Goal: Task Accomplishment & Management: Complete application form

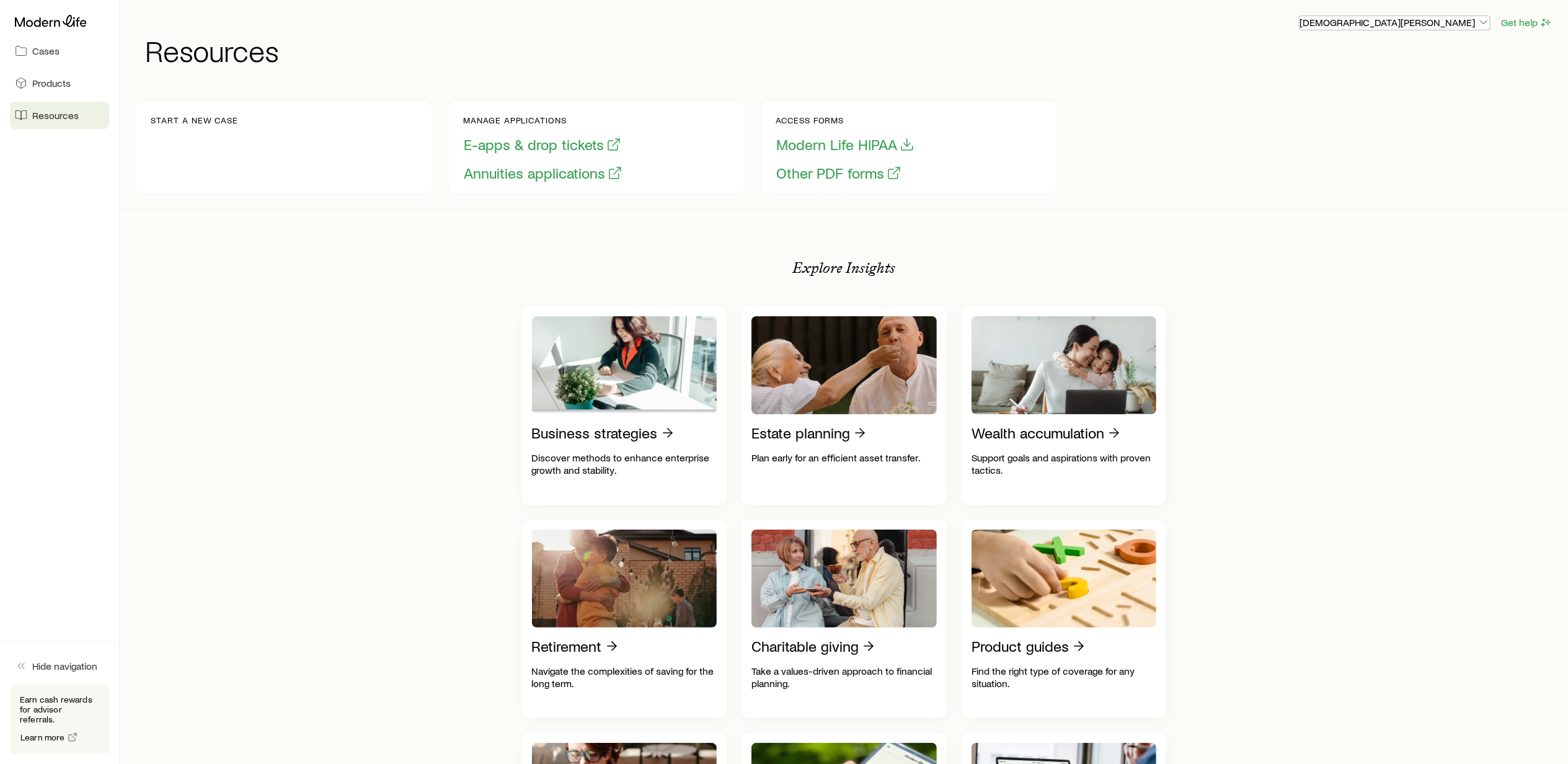
click at [1483, 23] on icon "button" at bounding box center [1483, 22] width 12 height 12
click at [44, 53] on span "Cases" at bounding box center [46, 50] width 28 height 12
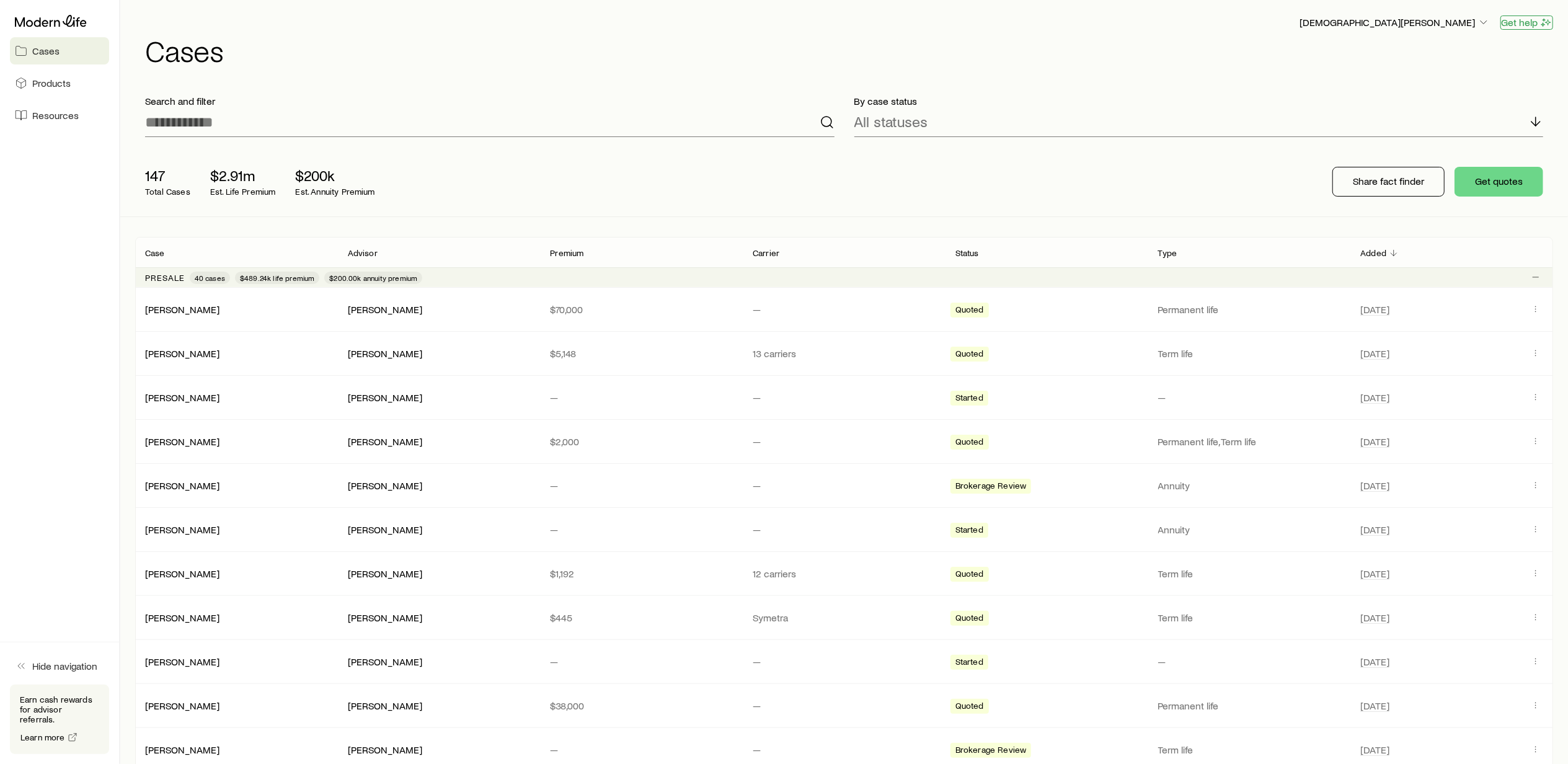
click at [1521, 23] on button "Get help" at bounding box center [1526, 22] width 53 height 15
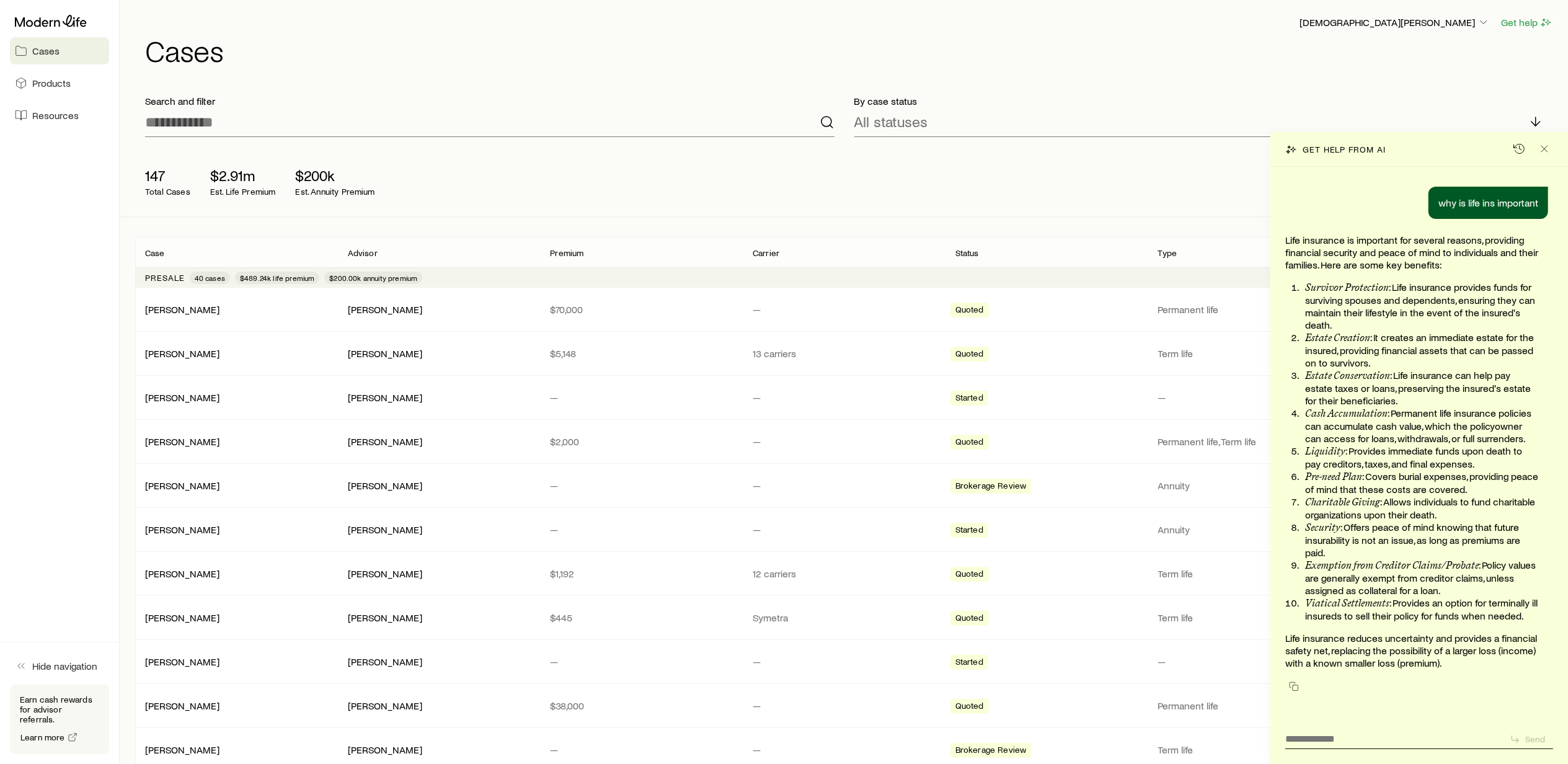
click at [75, 465] on aside "Cases Products Resources Hide navigation Earn cash rewards for advisor referral…" at bounding box center [60, 382] width 120 height 764
click at [57, 20] on icon at bounding box center [50, 21] width 72 height 12
click at [1546, 146] on icon "Close" at bounding box center [1544, 149] width 12 height 12
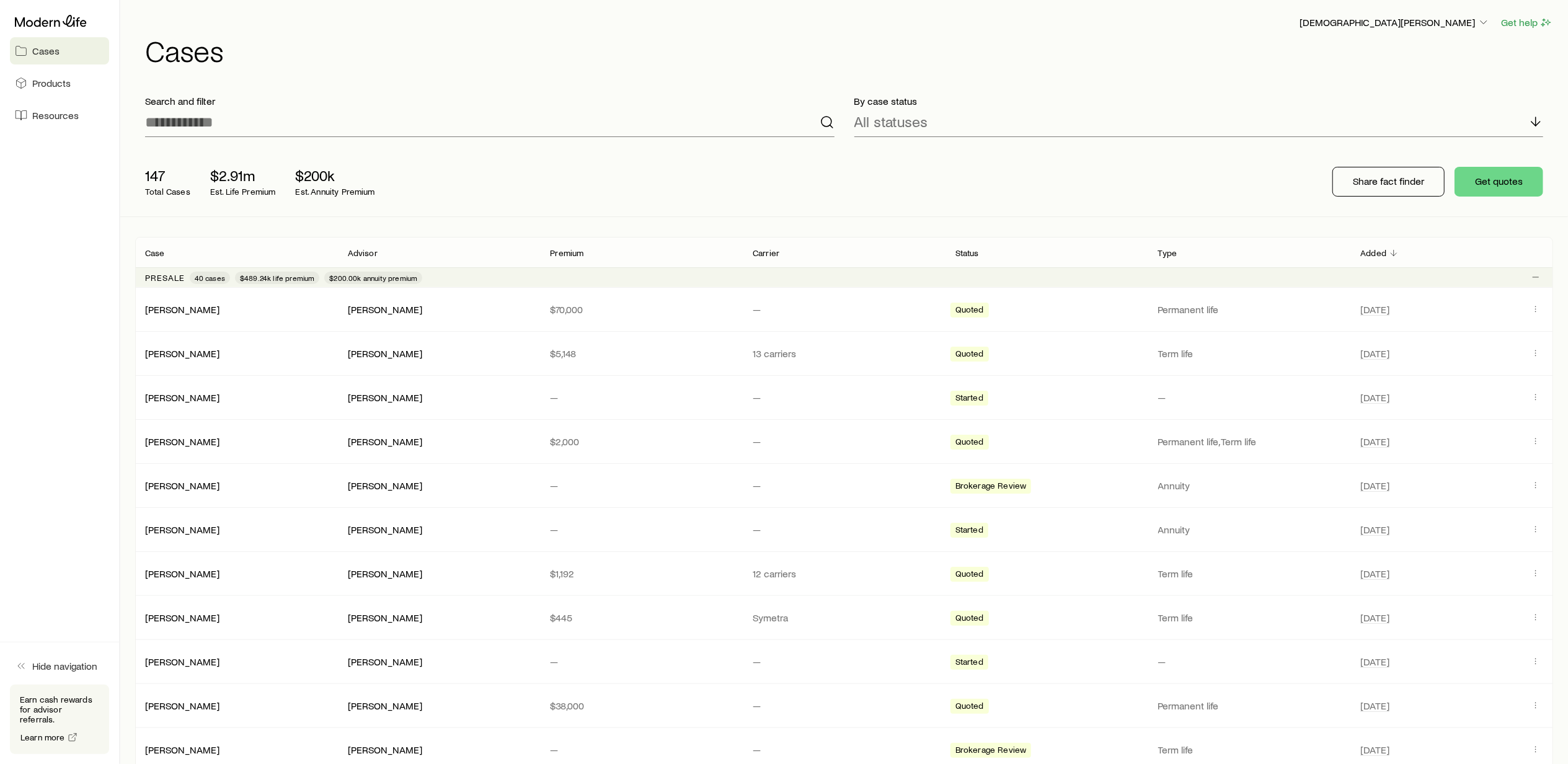
scroll to position [83, 0]
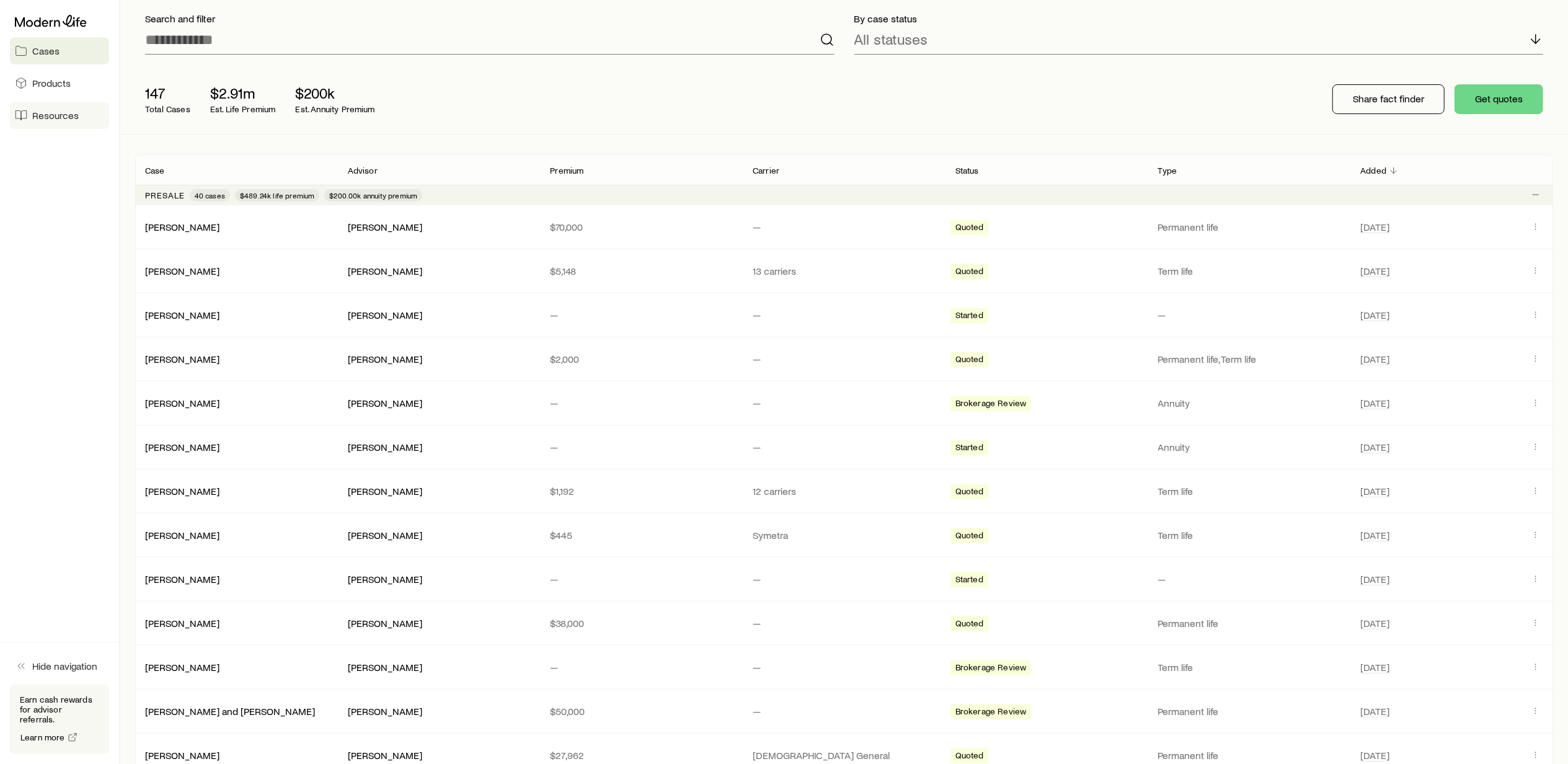
click at [52, 110] on span "Resources" at bounding box center [55, 115] width 47 height 12
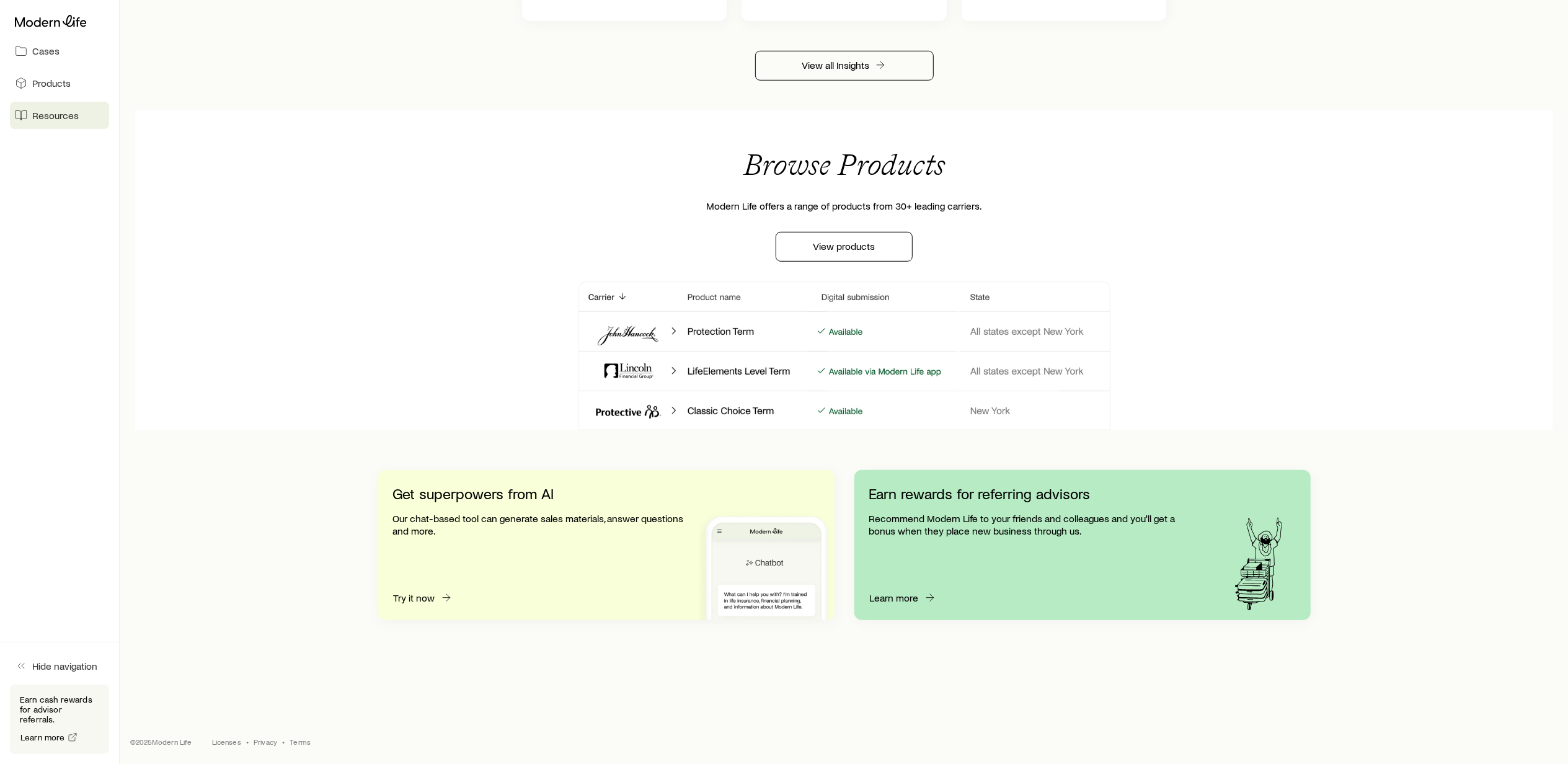
scroll to position [923, 0]
click at [829, 246] on link "View products" at bounding box center [844, 246] width 137 height 30
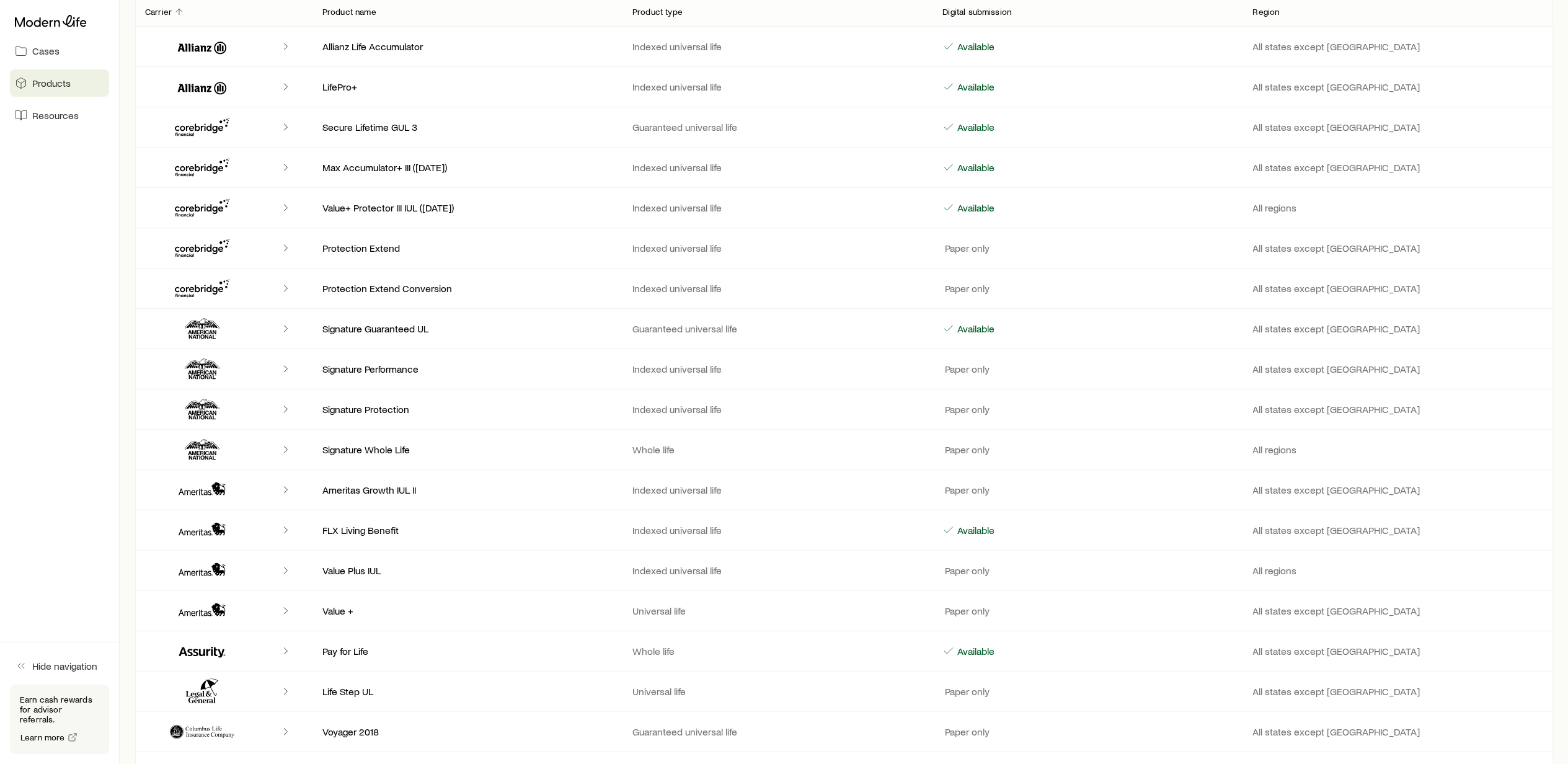
scroll to position [165, 0]
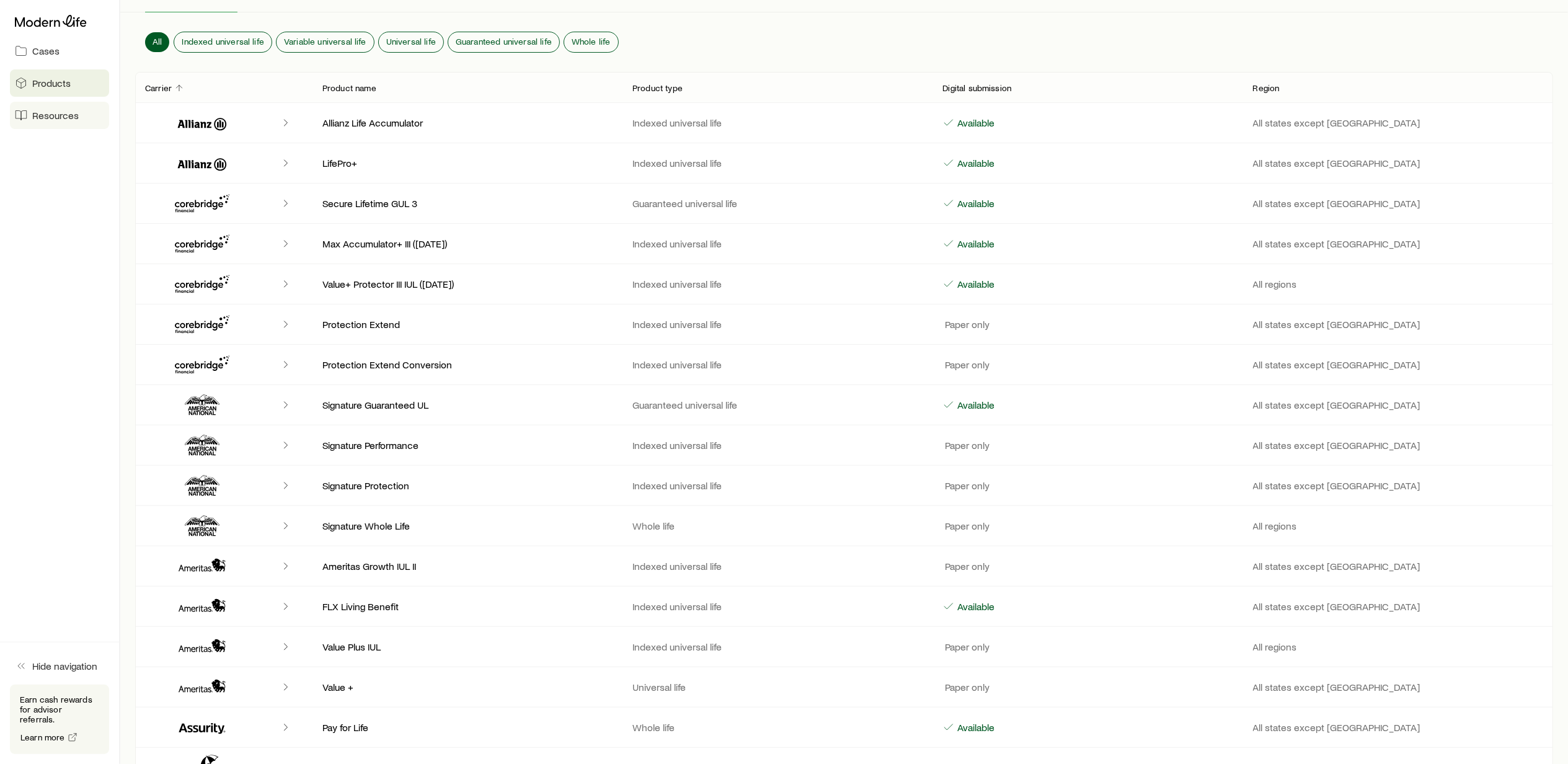
click at [57, 110] on span "Resources" at bounding box center [55, 115] width 47 height 12
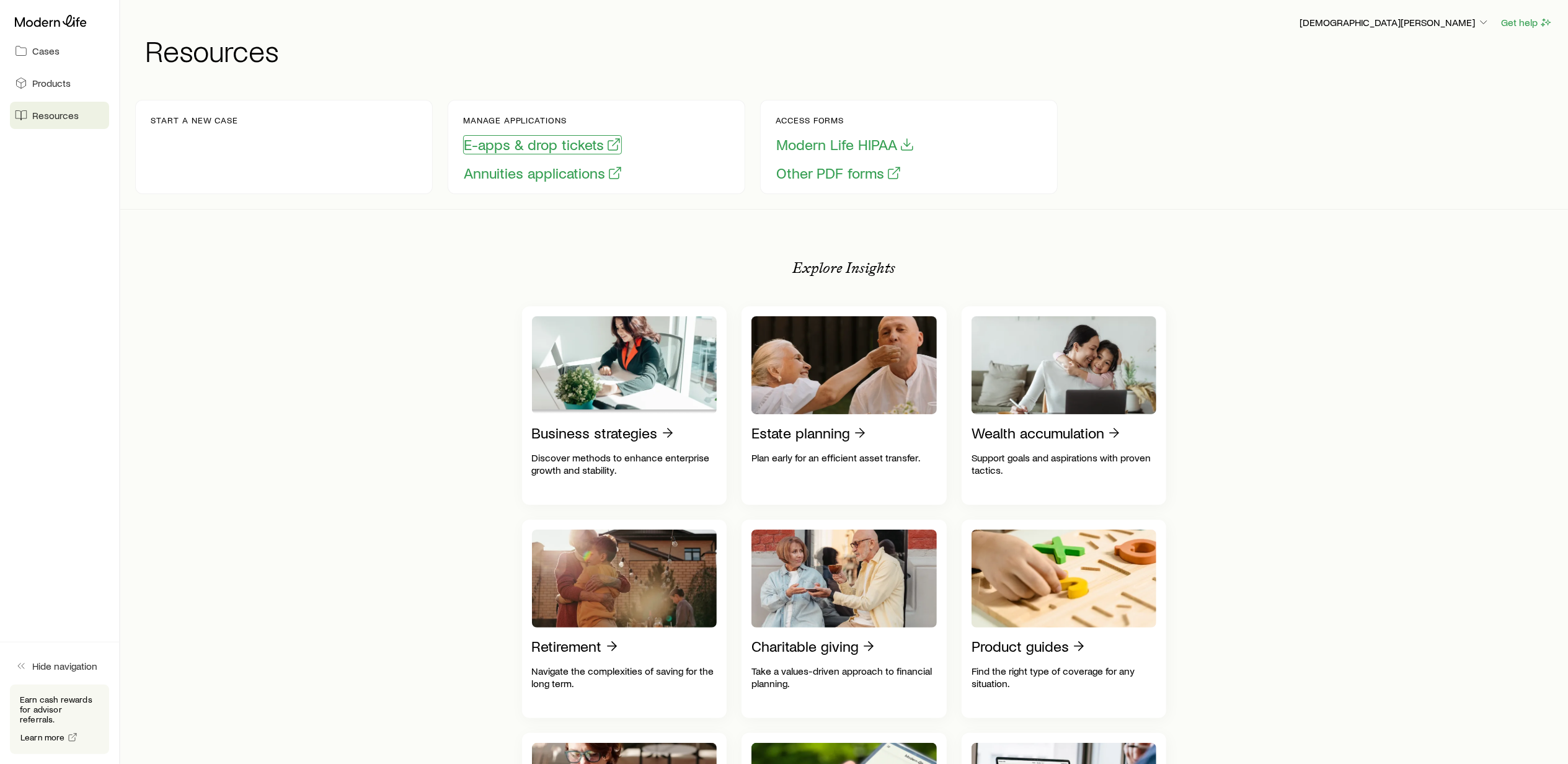
click at [538, 154] on button "E-apps & drop tickets" at bounding box center [543, 144] width 159 height 19
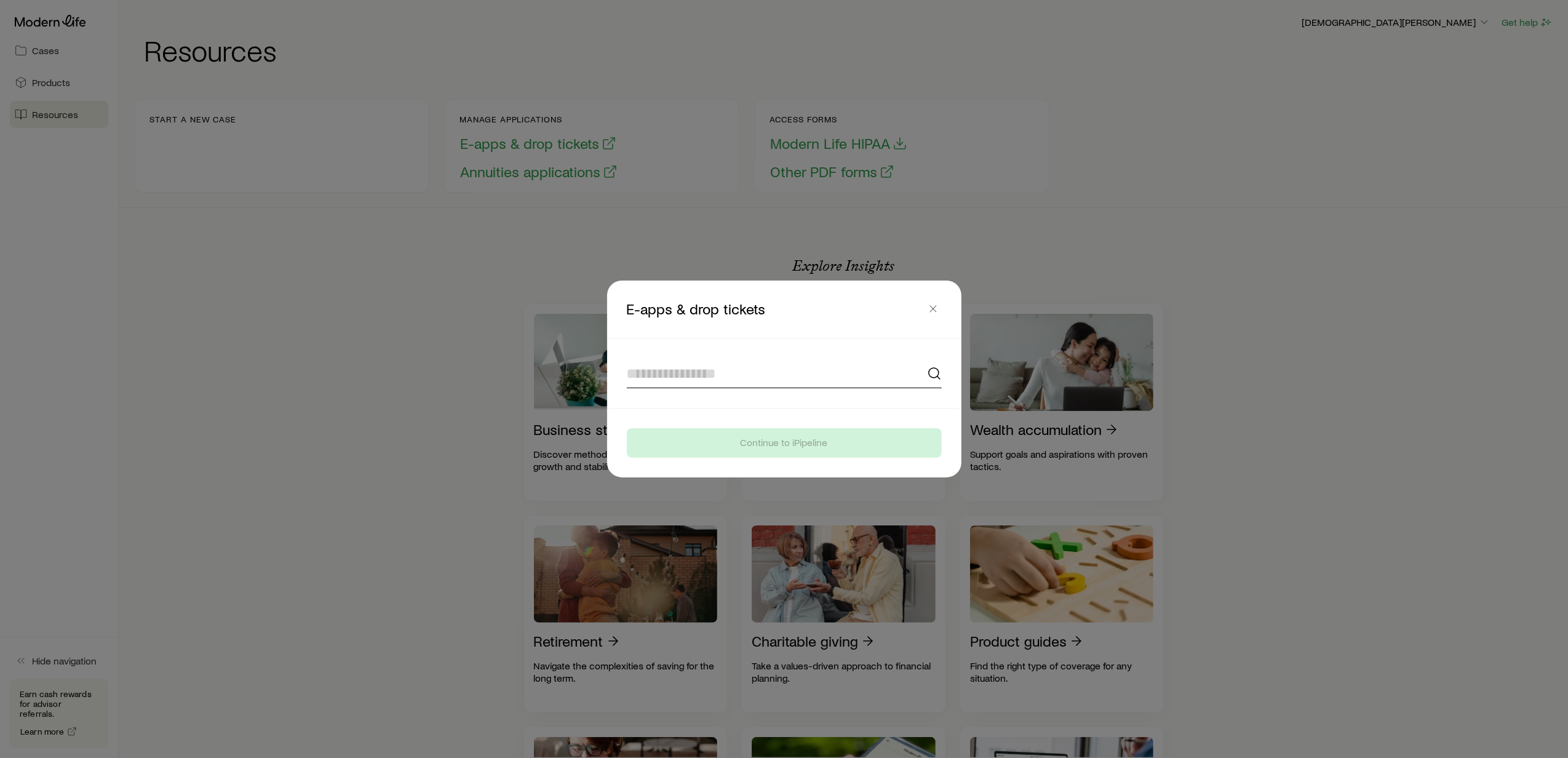
click at [690, 371] on input at bounding box center [784, 373] width 315 height 30
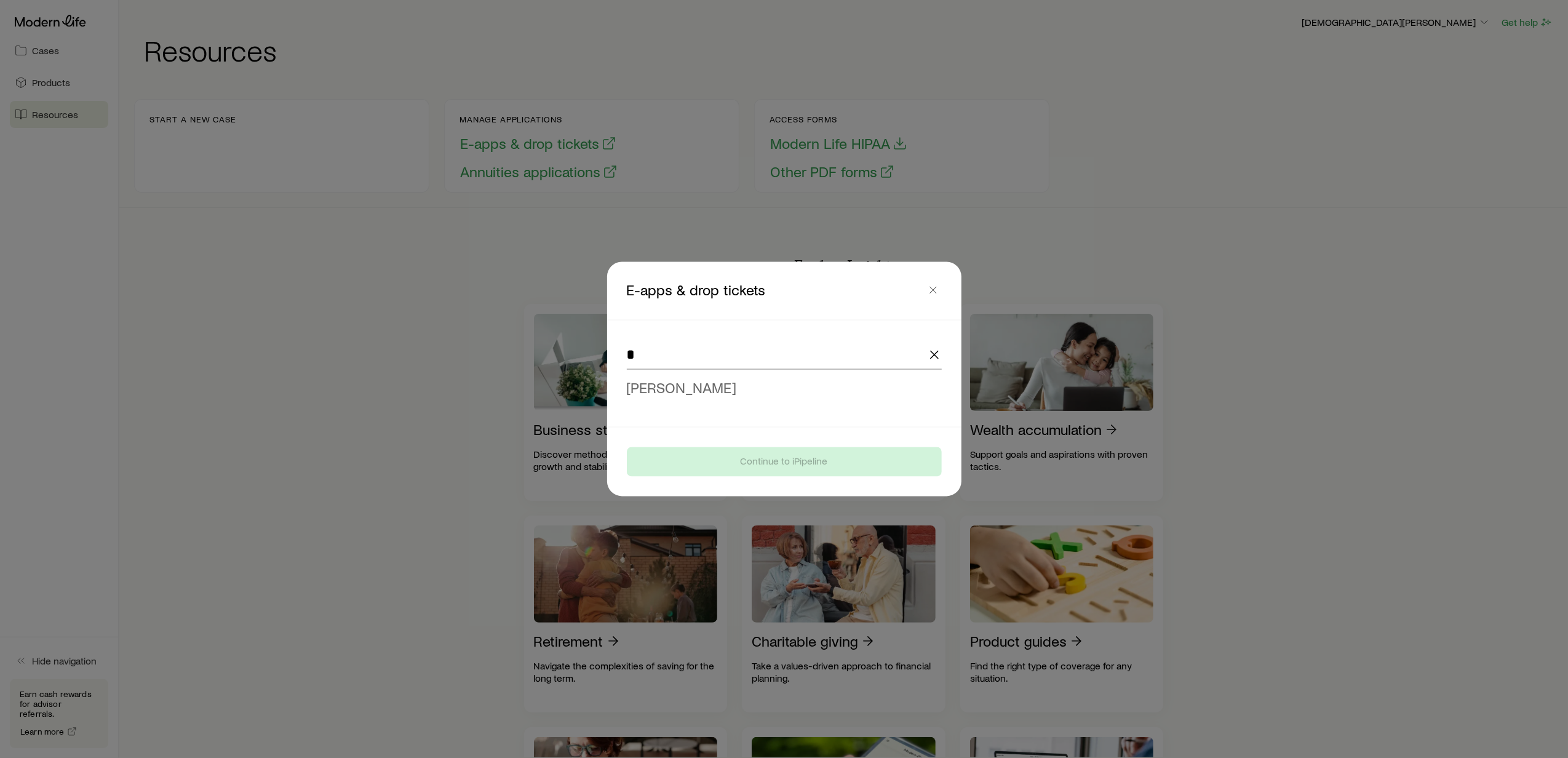
click at [687, 385] on span "[PERSON_NAME]" at bounding box center [682, 388] width 110 height 18
type input "**********"
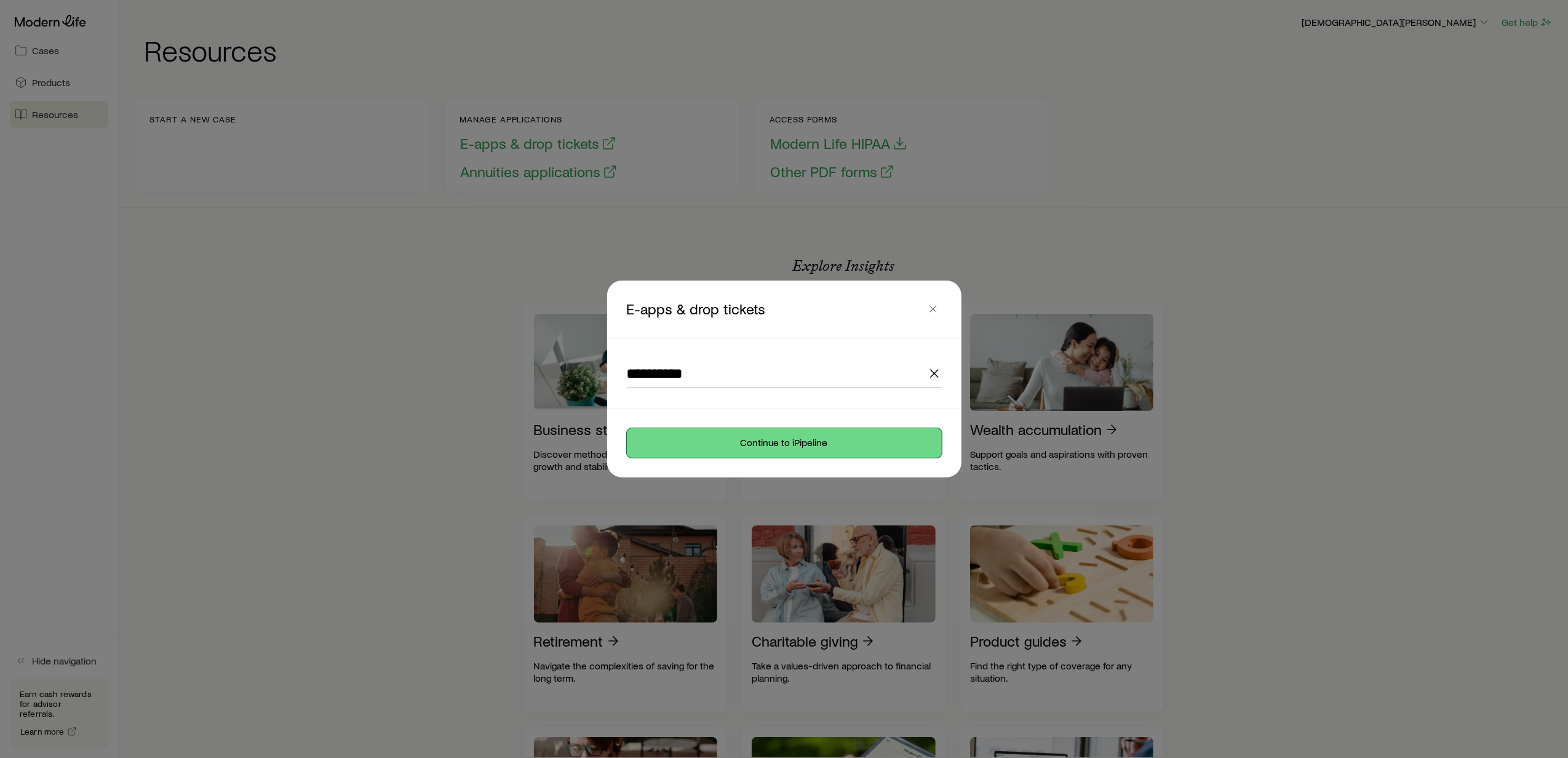
click at [747, 441] on button "Continue to iPipeline" at bounding box center [784, 443] width 315 height 30
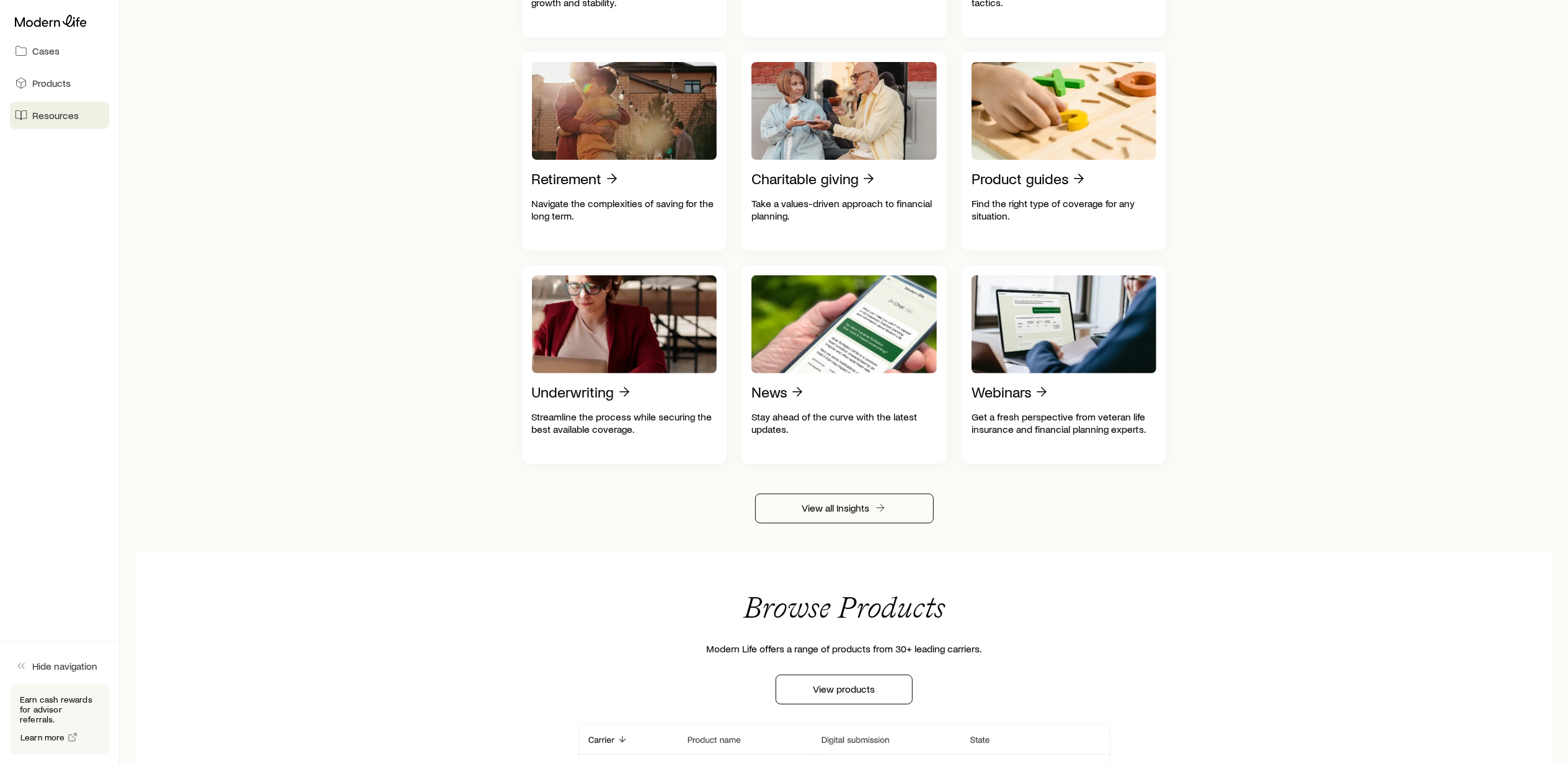
scroll to position [744, 0]
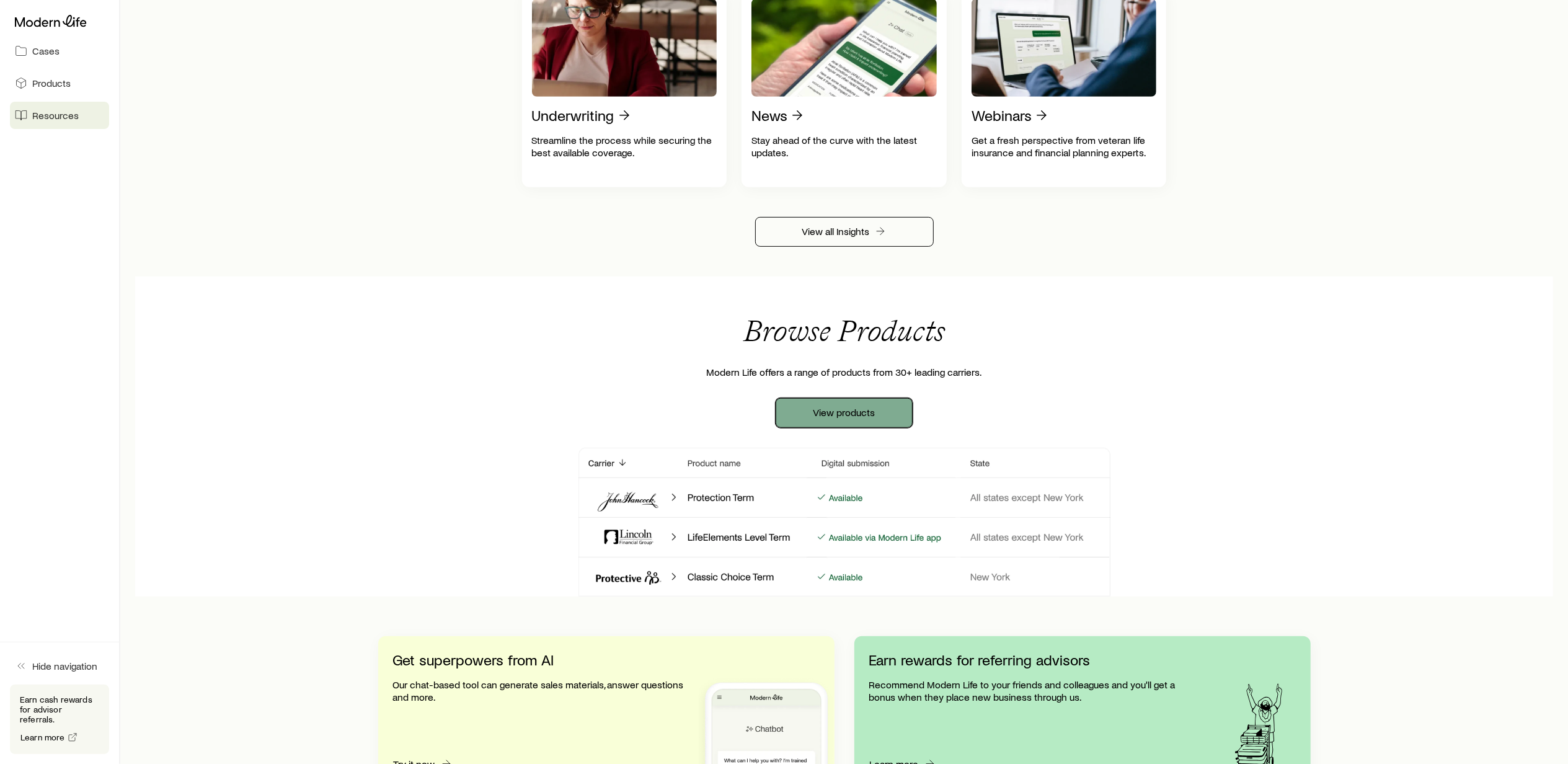
click at [821, 426] on link "View products" at bounding box center [844, 413] width 137 height 30
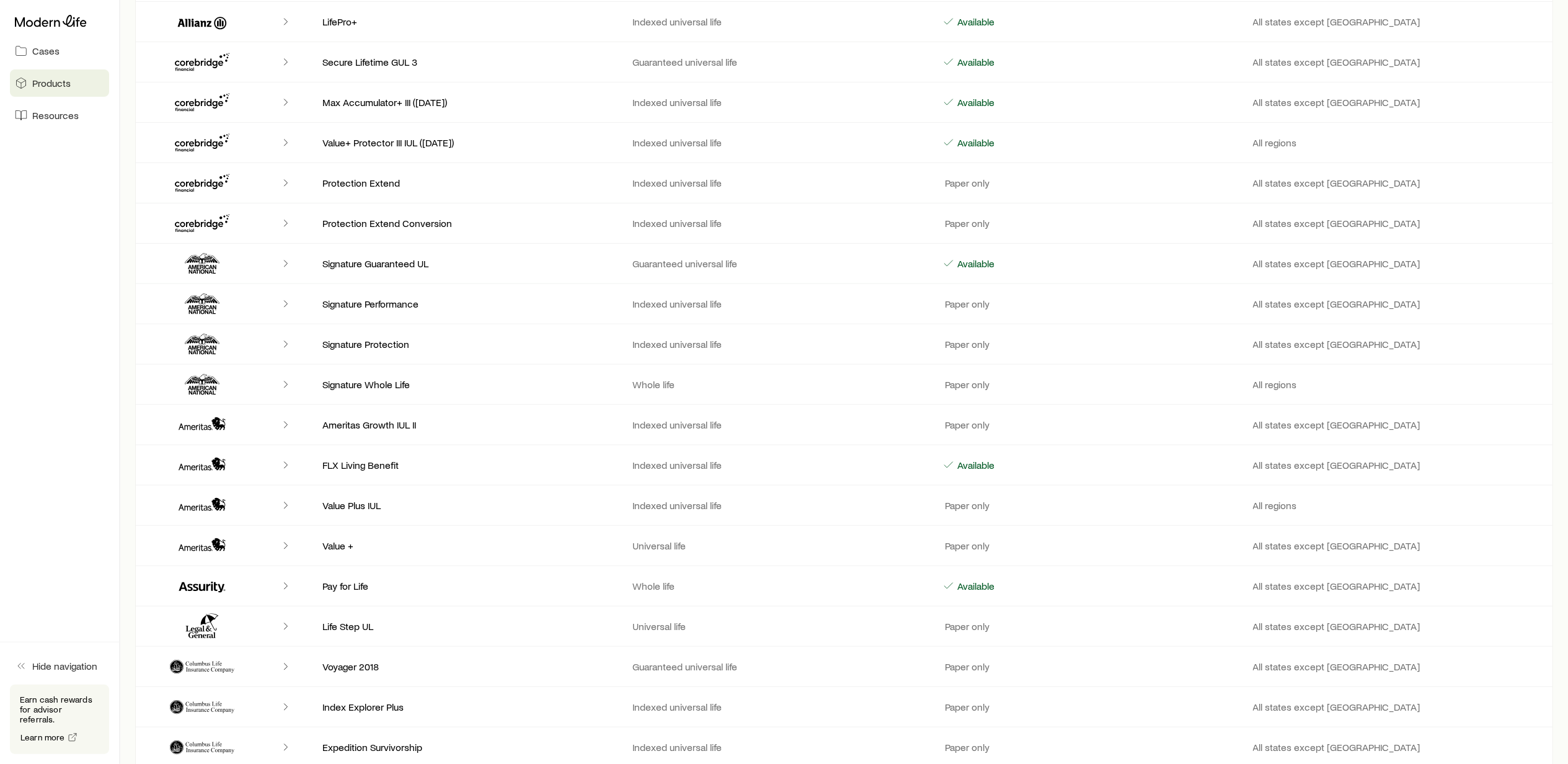
scroll to position [67, 0]
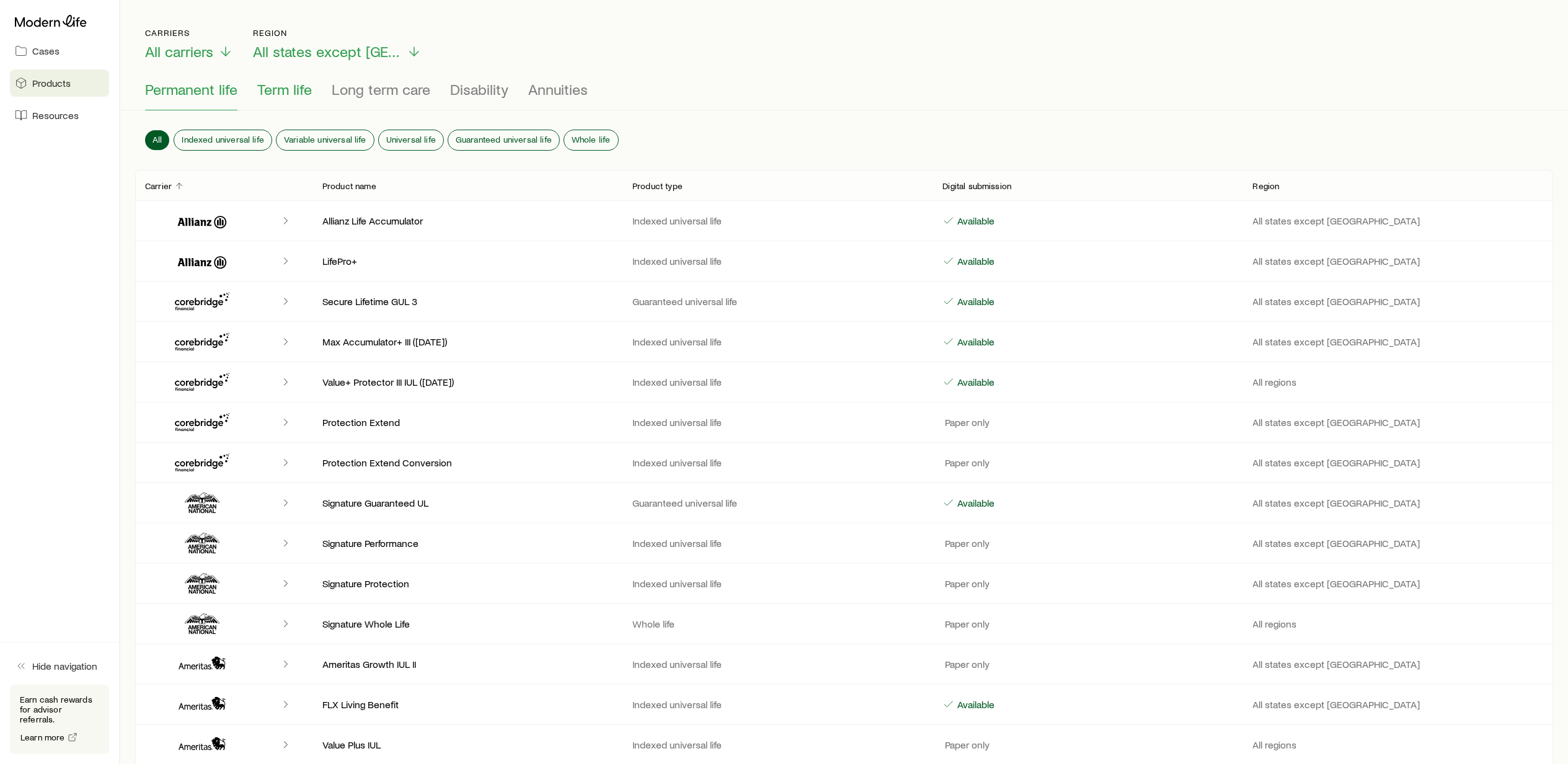
click at [277, 90] on span "Term life" at bounding box center [284, 89] width 54 height 18
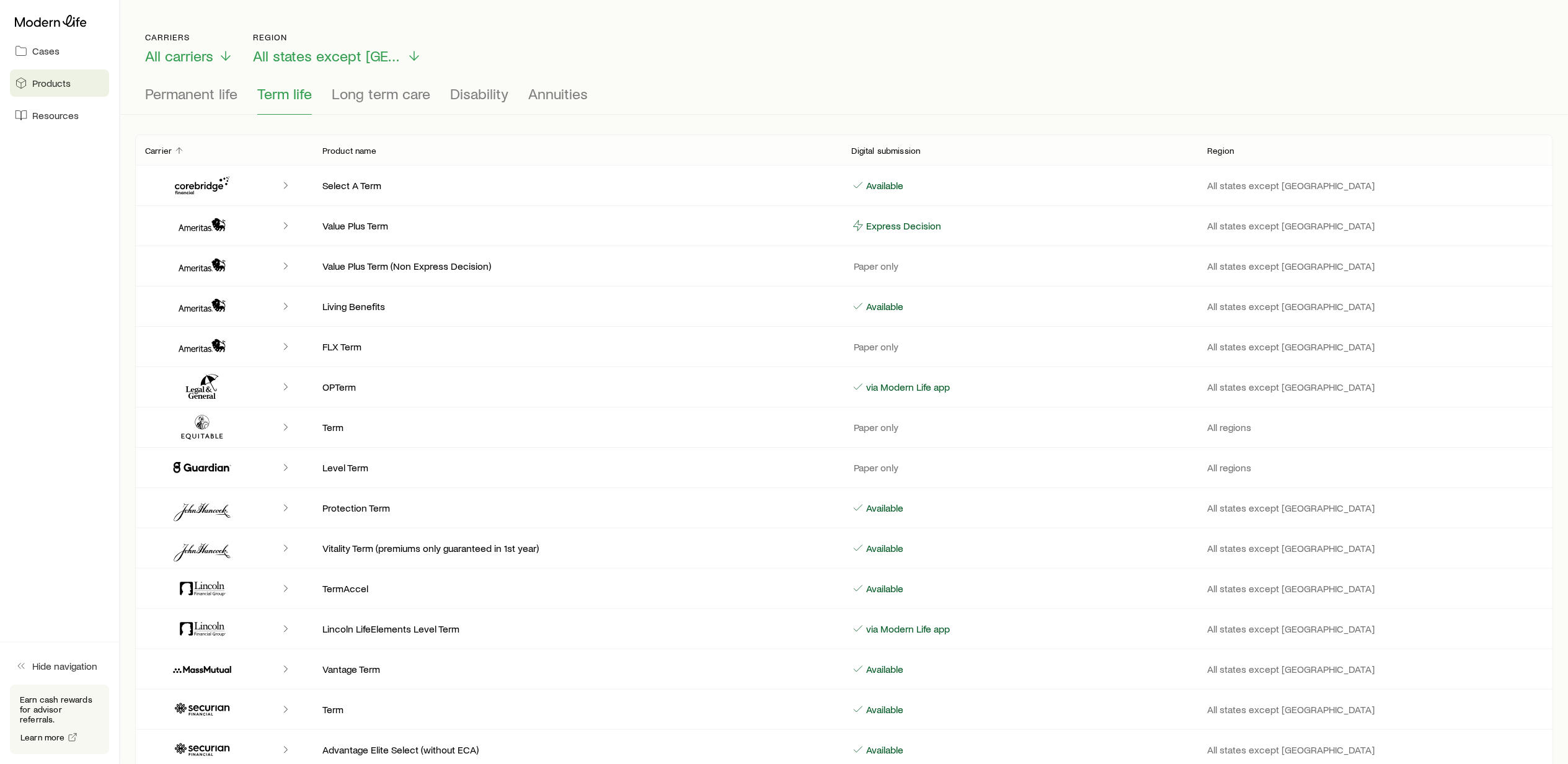
scroll to position [0, 0]
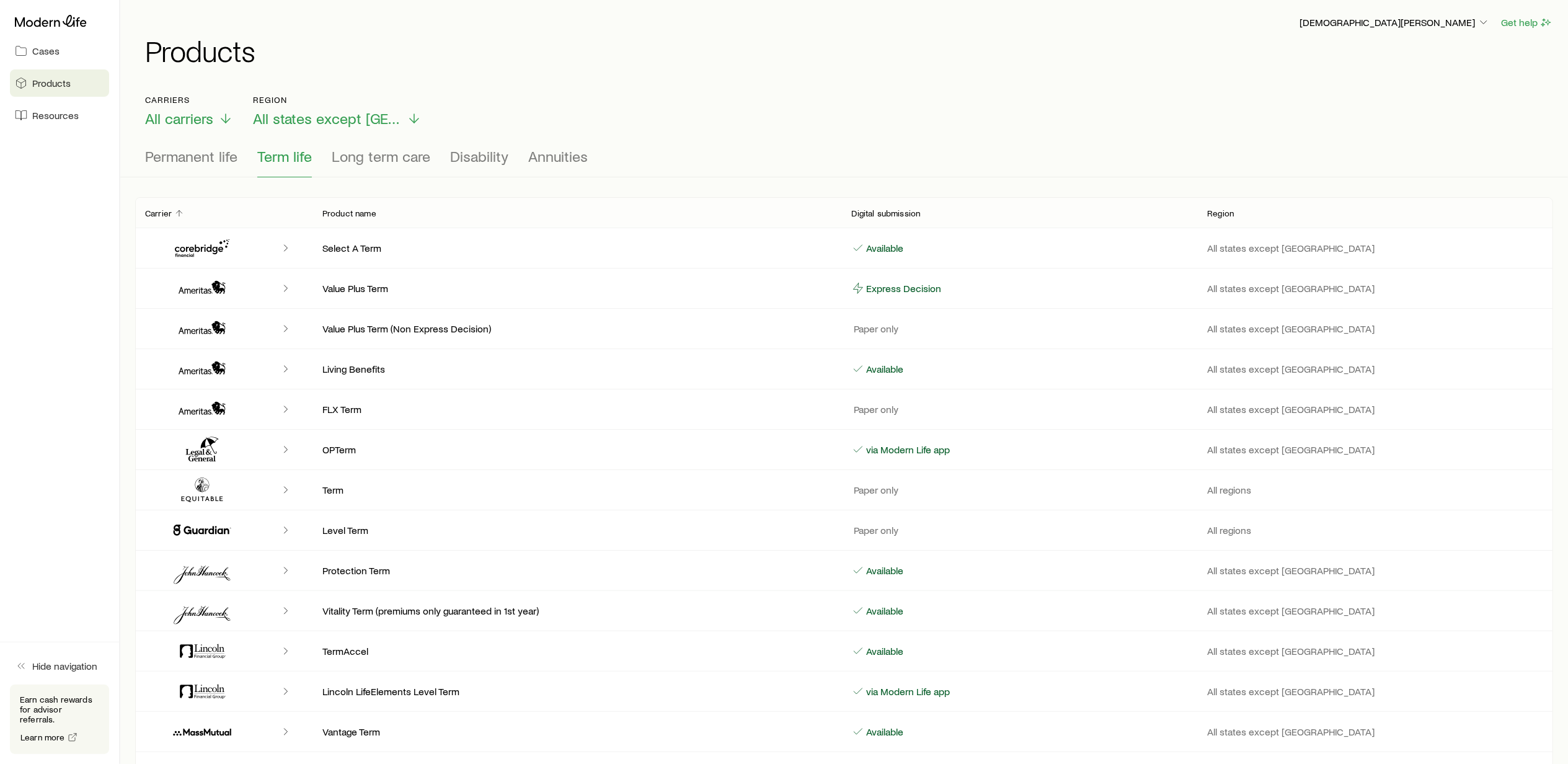
click at [258, 245] on div "Client cases" at bounding box center [228, 248] width 167 height 30
click at [287, 248] on polyline "Client cases" at bounding box center [286, 248] width 3 height 6
click at [201, 244] on icon "Client cases" at bounding box center [202, 248] width 74 height 30
click at [47, 114] on span "Resources" at bounding box center [55, 115] width 47 height 12
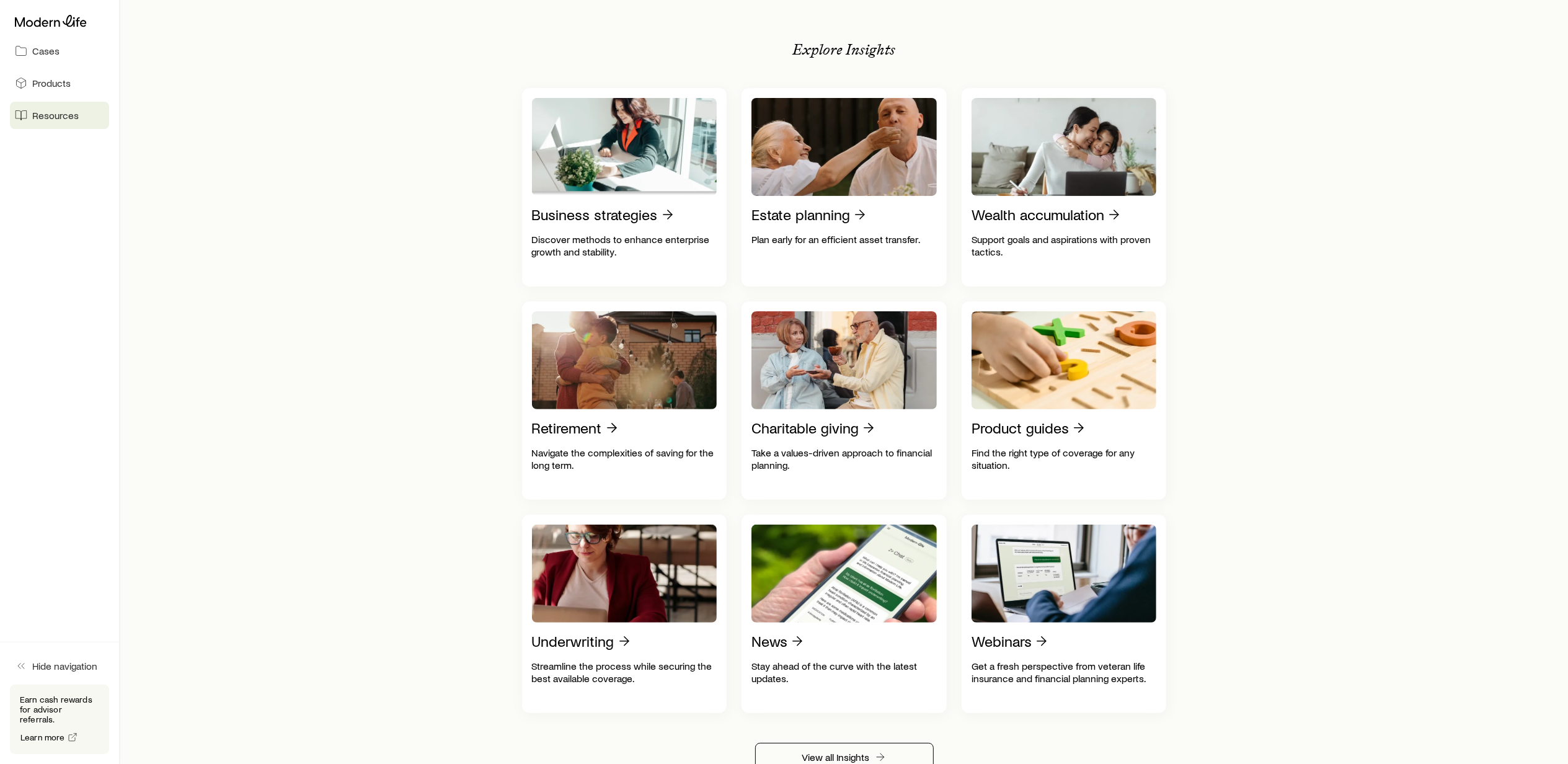
scroll to position [248, 0]
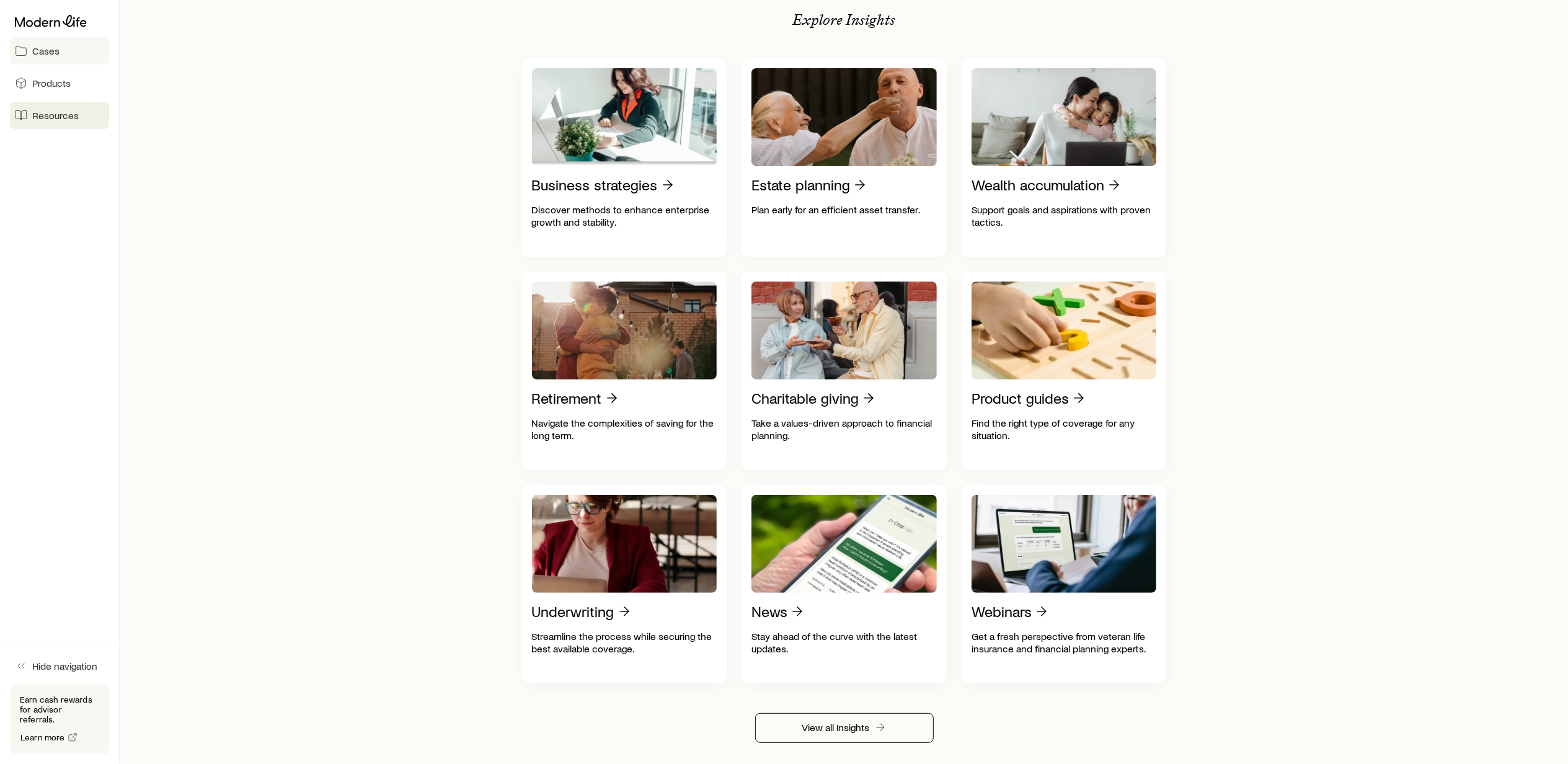
click at [50, 47] on span "Cases" at bounding box center [46, 50] width 28 height 12
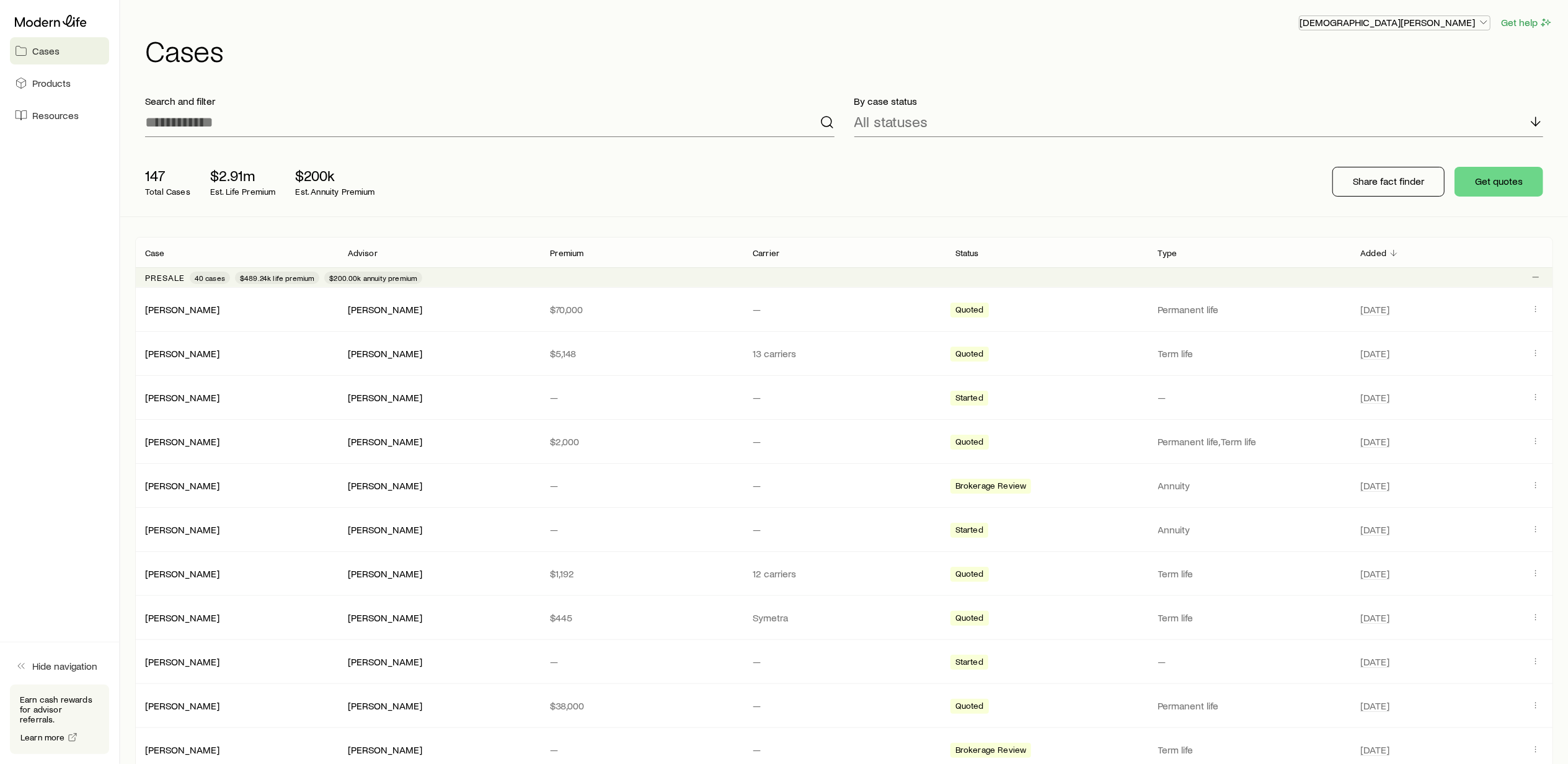
click at [1454, 22] on p "[DEMOGRAPHIC_DATA][PERSON_NAME]" at bounding box center [1394, 22] width 190 height 12
click at [1285, 20] on div "[DEMOGRAPHIC_DATA][PERSON_NAME] Get help" at bounding box center [849, 22] width 1408 height 15
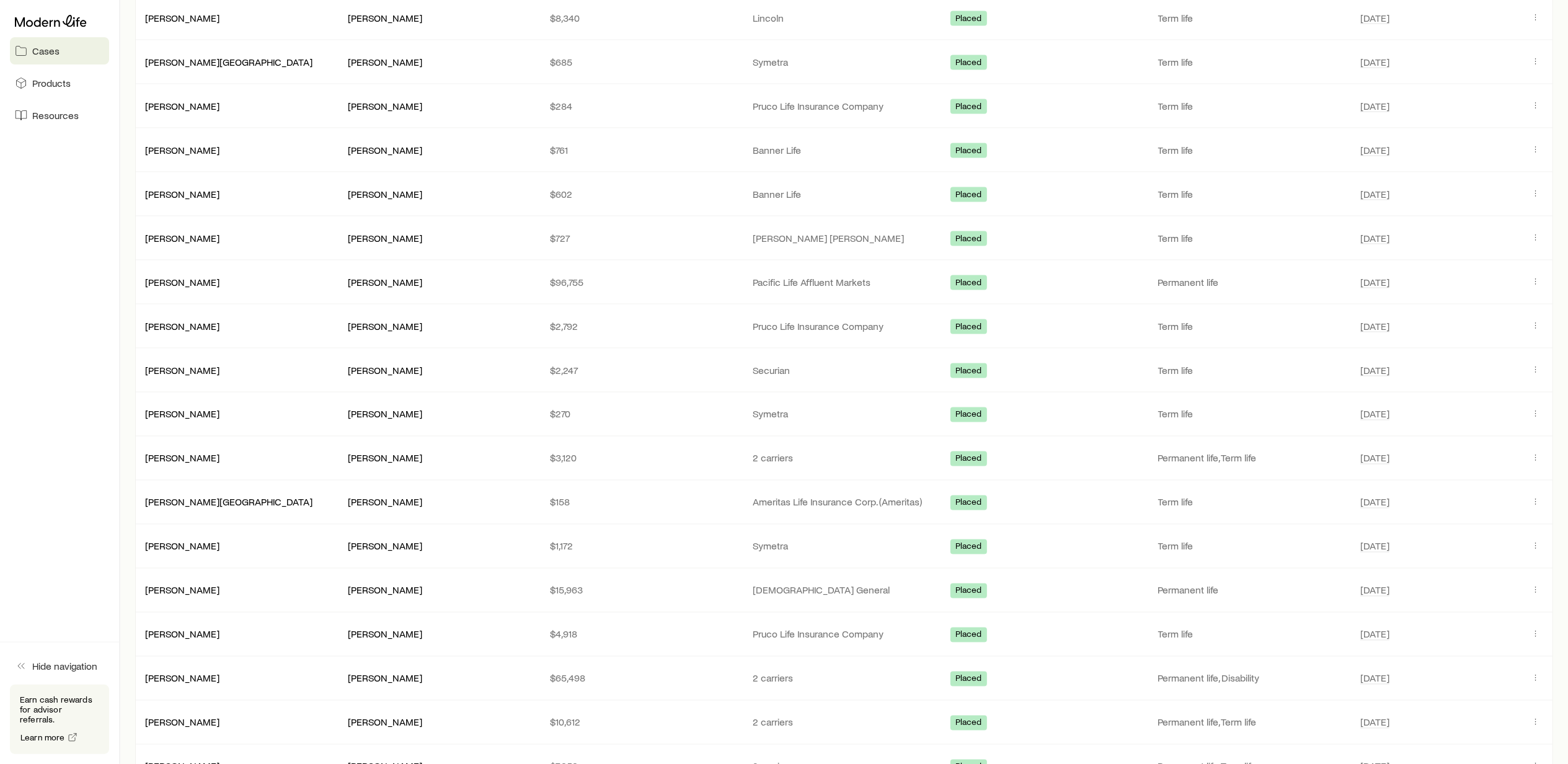
scroll to position [1947, 0]
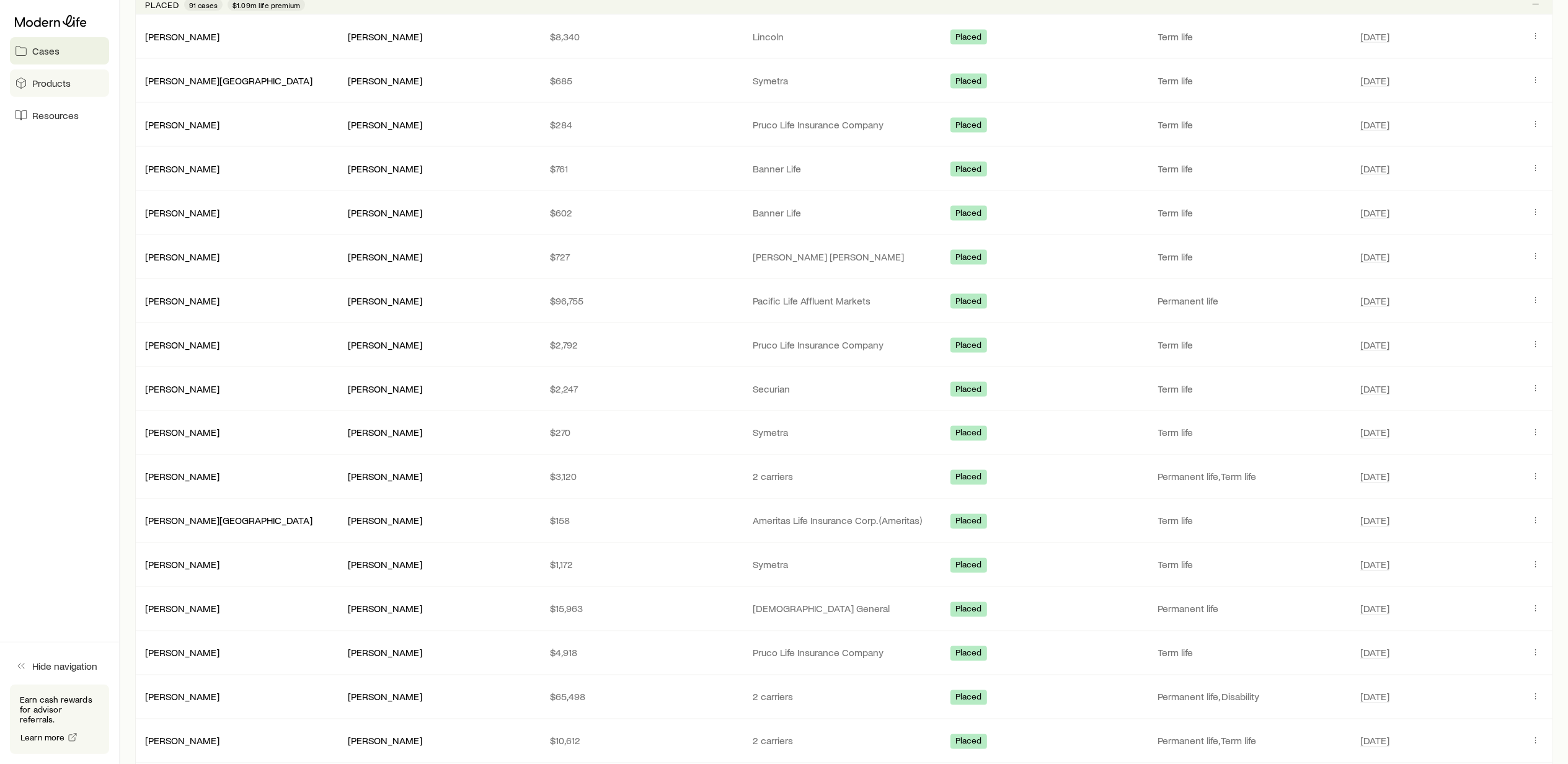
click at [63, 86] on span "Products" at bounding box center [51, 83] width 38 height 12
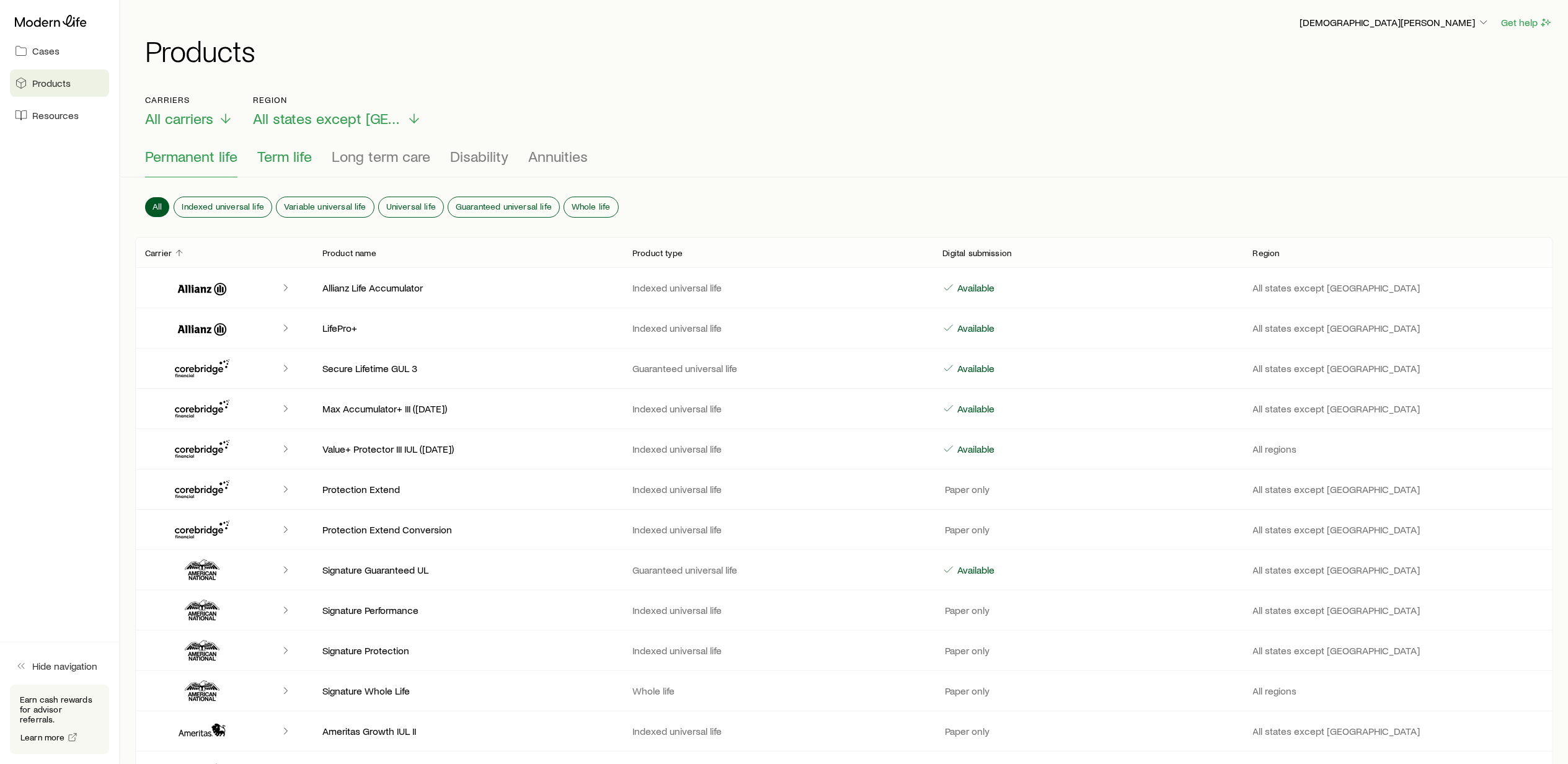
click at [275, 155] on span "Term life" at bounding box center [284, 156] width 54 height 18
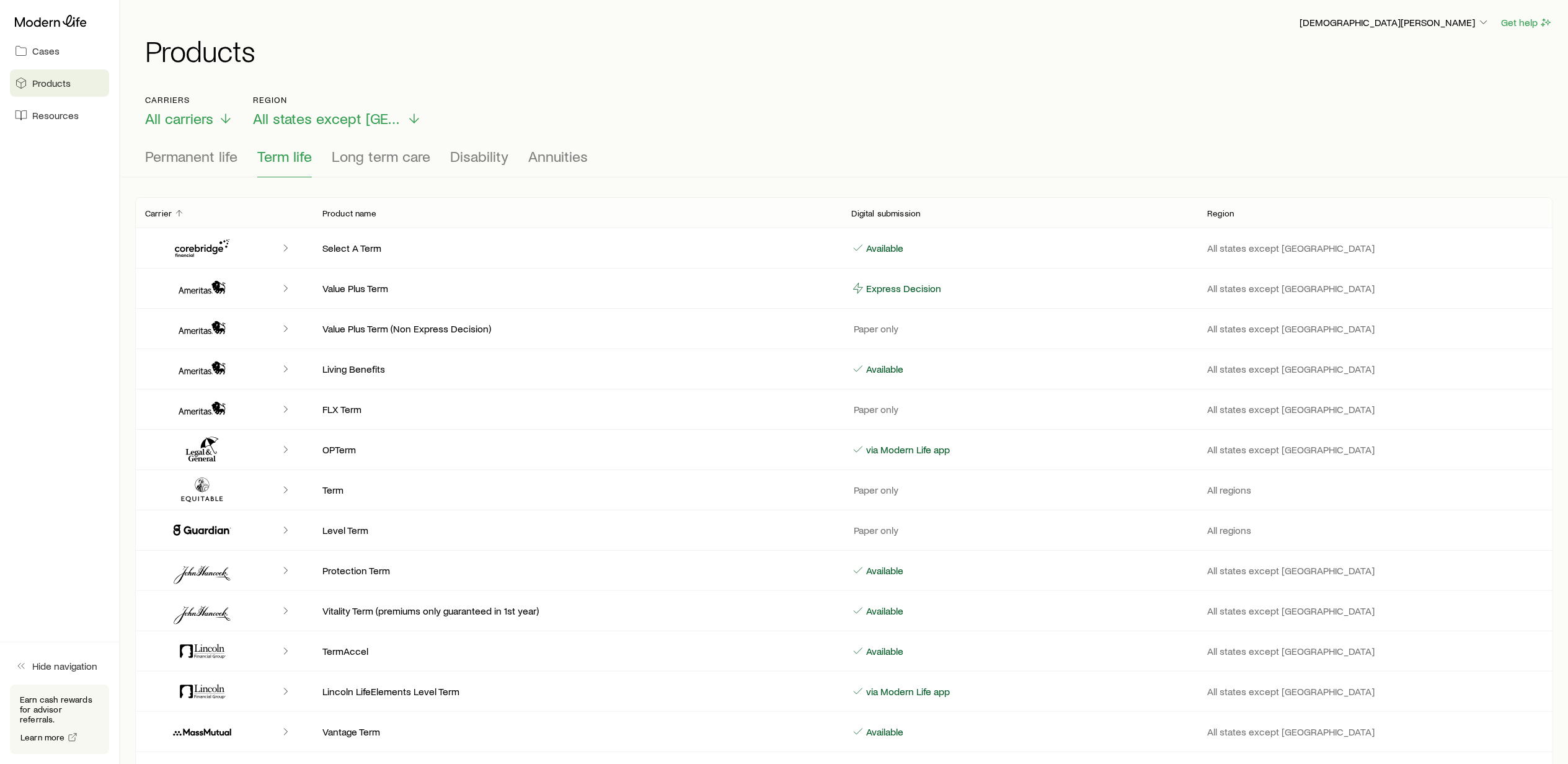
click at [197, 251] on icon "Client cases" at bounding box center [202, 248] width 74 height 30
click at [289, 246] on icon "Client cases" at bounding box center [286, 248] width 12 height 12
drag, startPoint x: 336, startPoint y: 253, endPoint x: 387, endPoint y: 257, distance: 51.2
click at [387, 257] on div "Select A Term Available All states except [GEOGRAPHIC_DATA]" at bounding box center [844, 248] width 1417 height 40
click at [883, 251] on p "Available" at bounding box center [884, 248] width 40 height 12
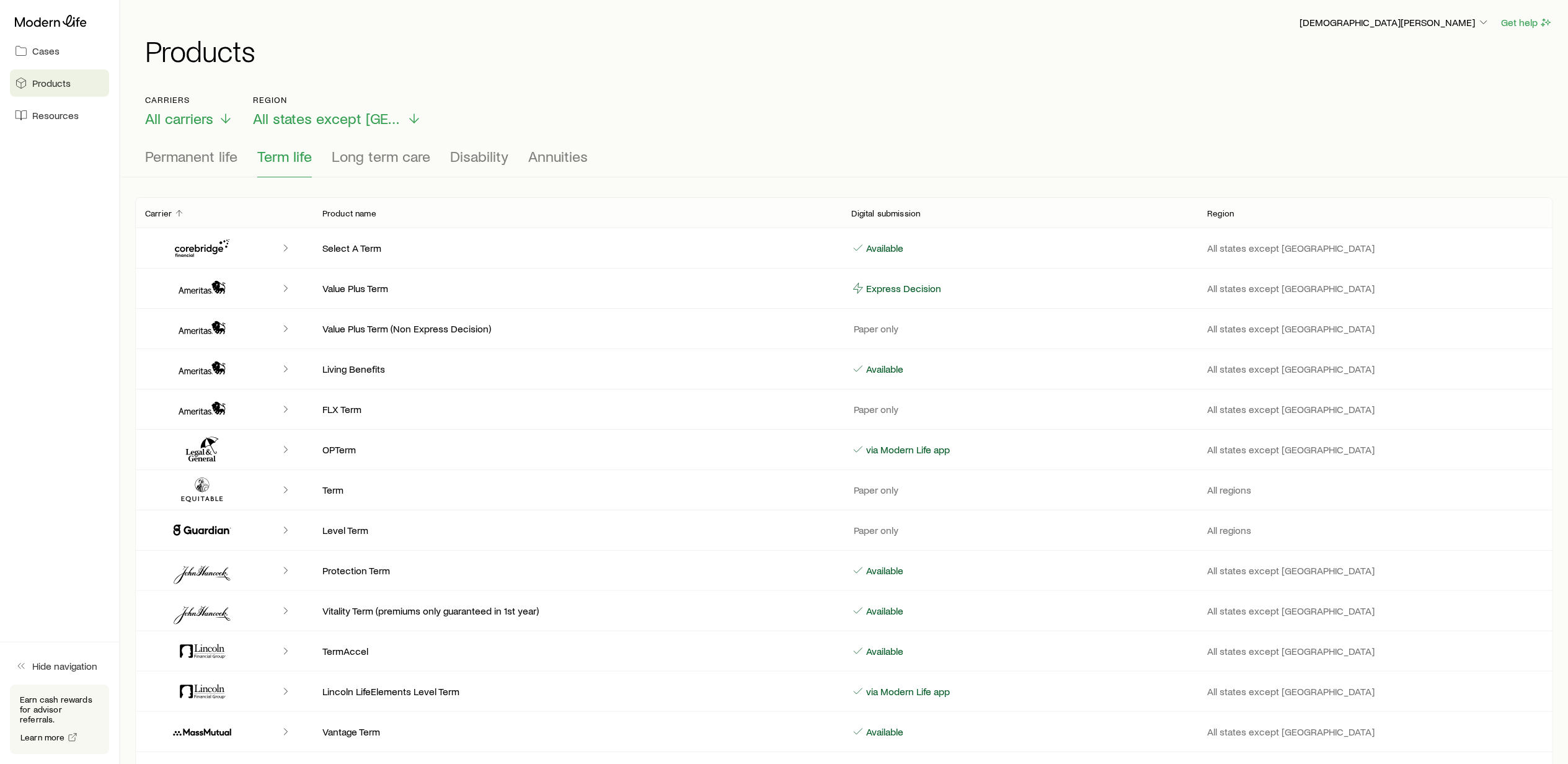
click at [860, 248] on icon "Client cases" at bounding box center [858, 248] width 12 height 12
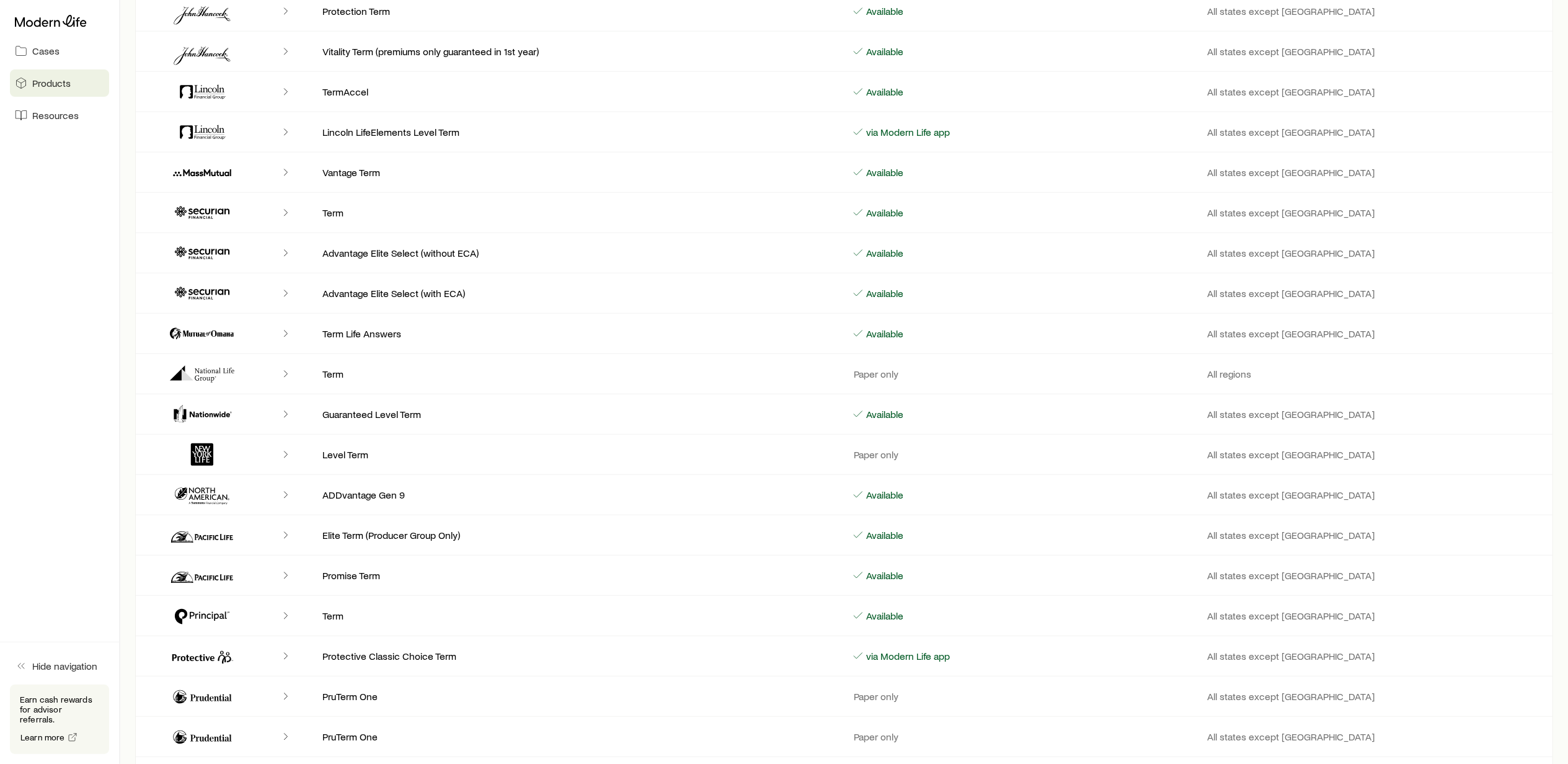
scroll to position [578, 0]
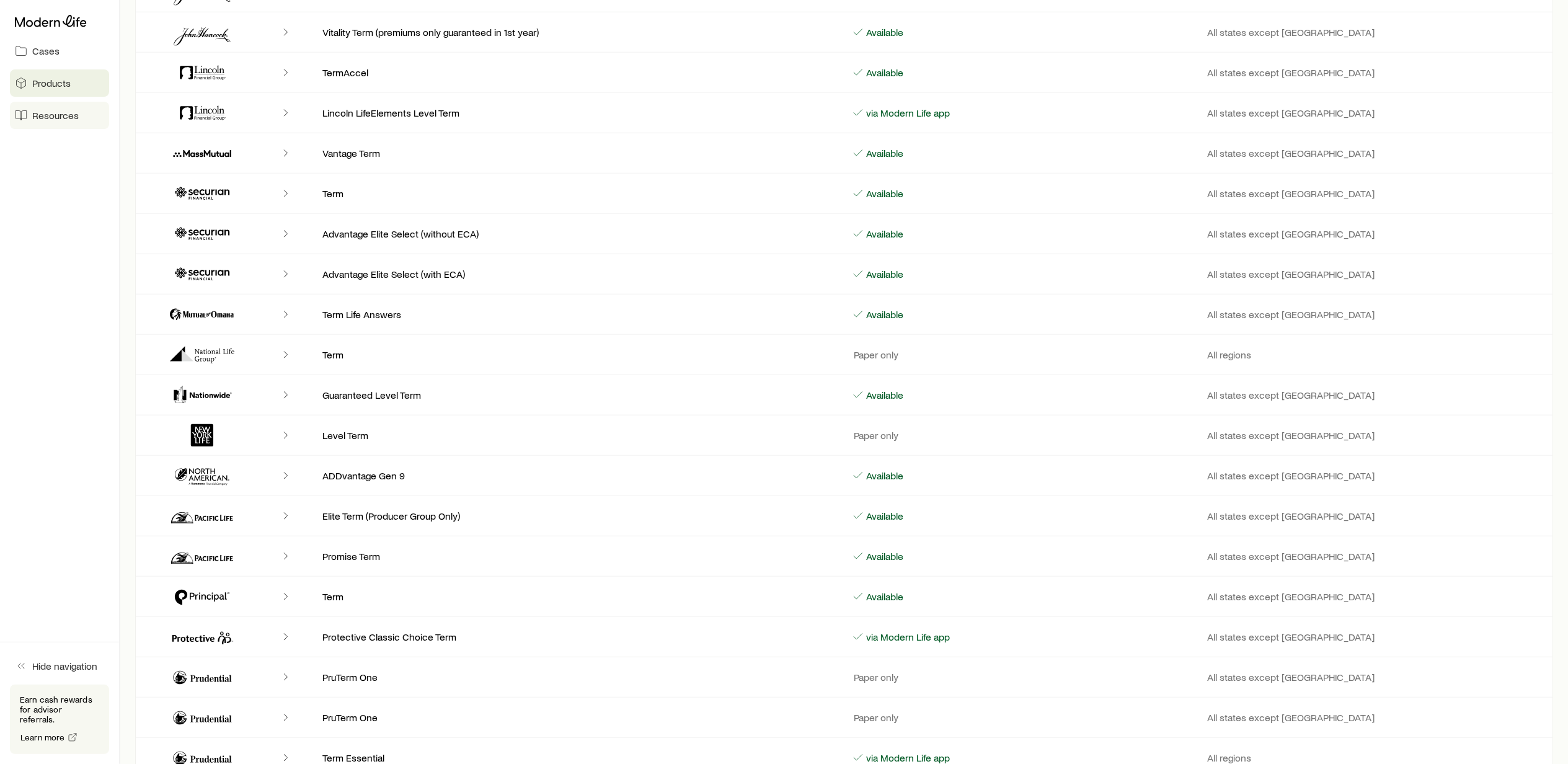
click at [64, 114] on span "Resources" at bounding box center [55, 115] width 47 height 12
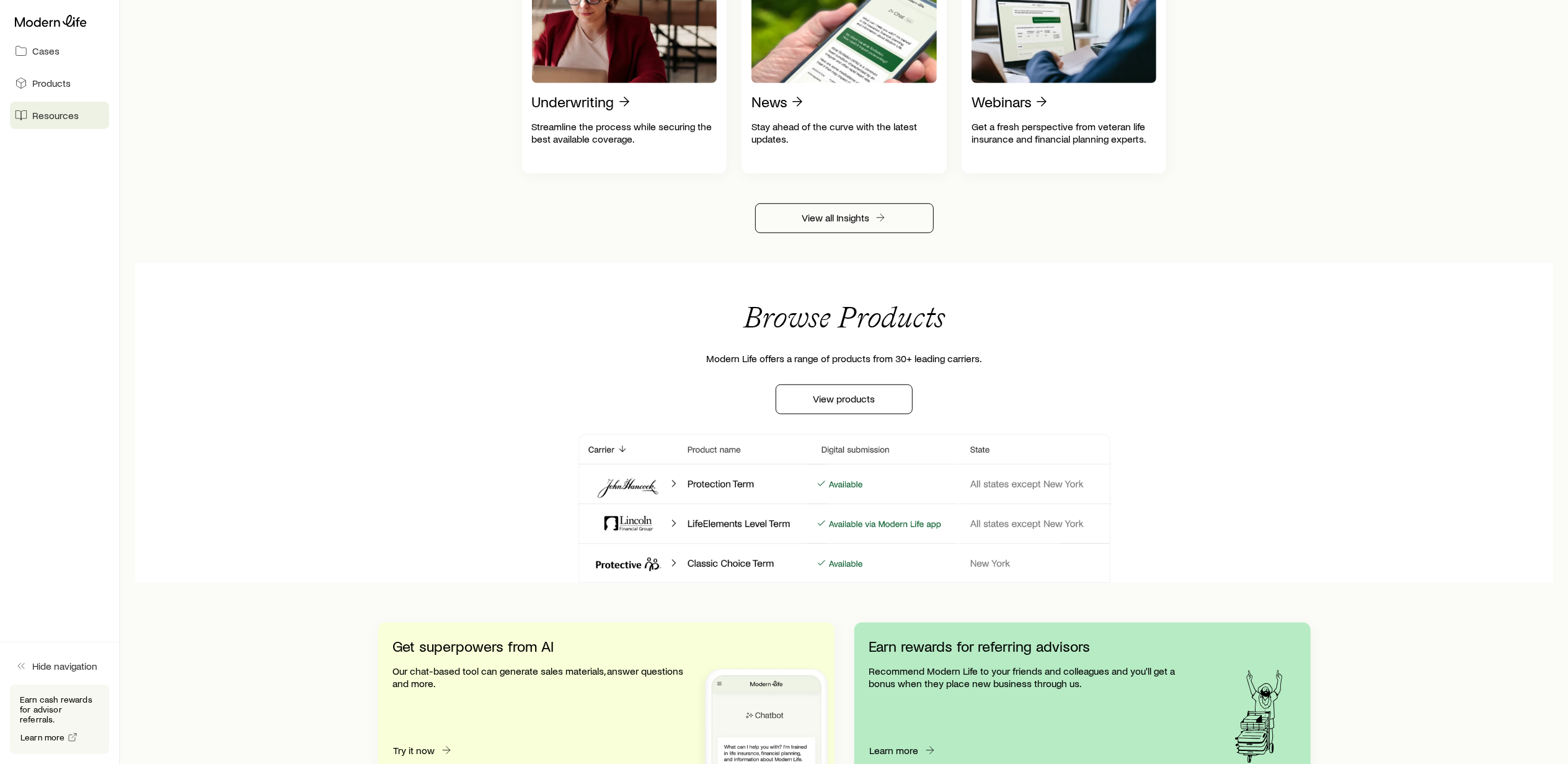
scroll to position [923, 0]
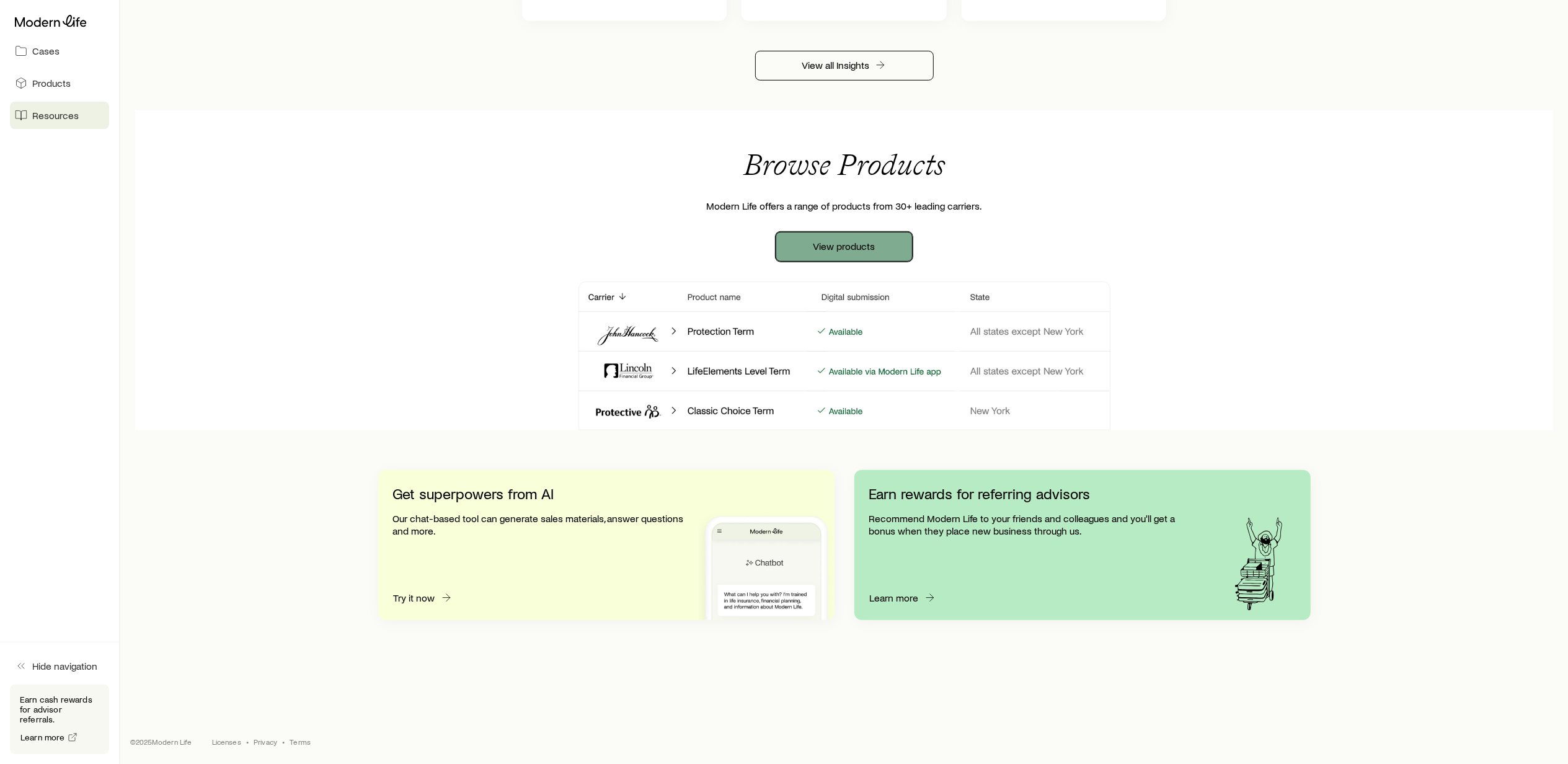
click at [861, 241] on link "View products" at bounding box center [844, 246] width 137 height 30
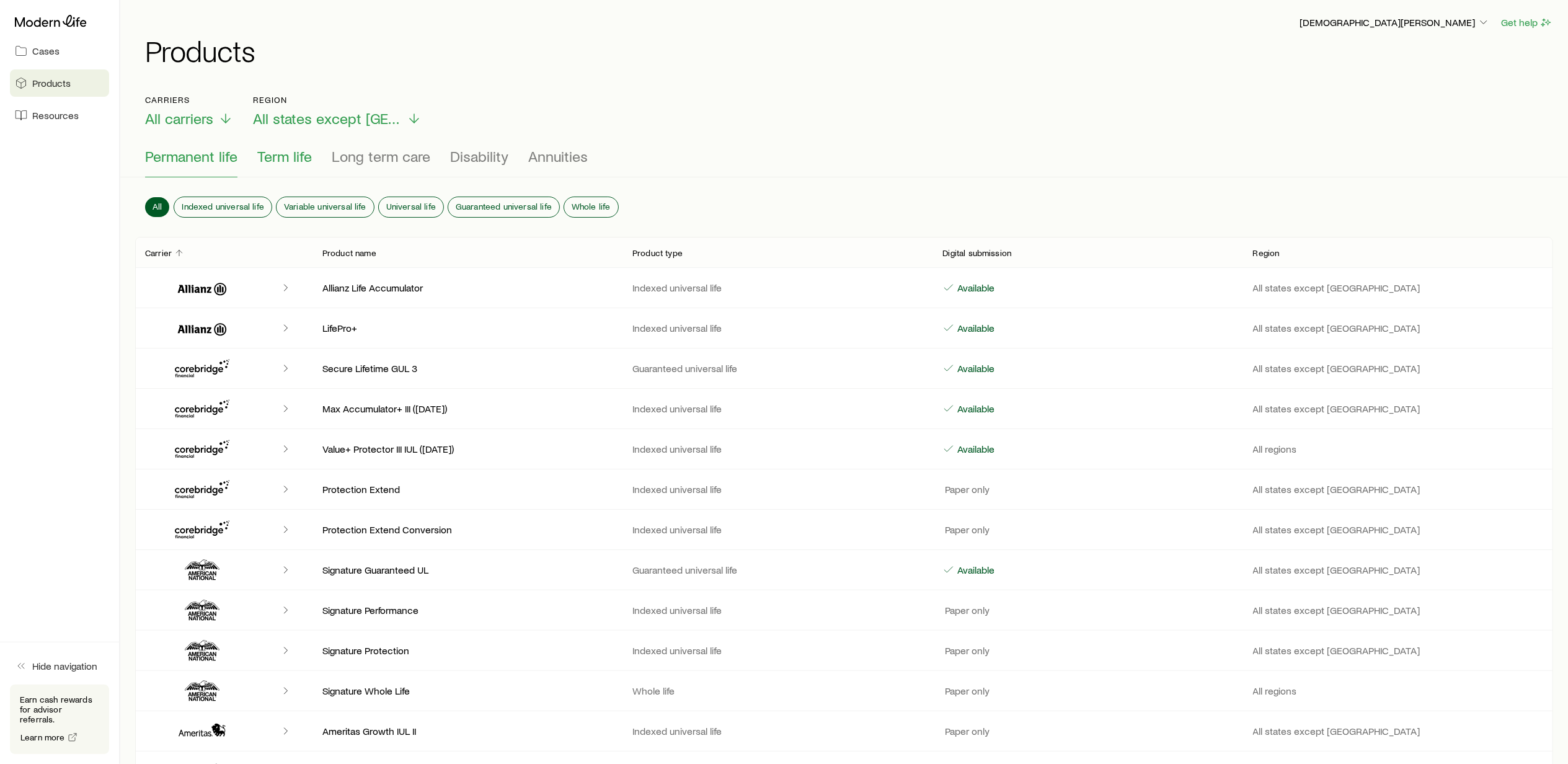
click at [277, 159] on span "Term life" at bounding box center [284, 156] width 54 height 18
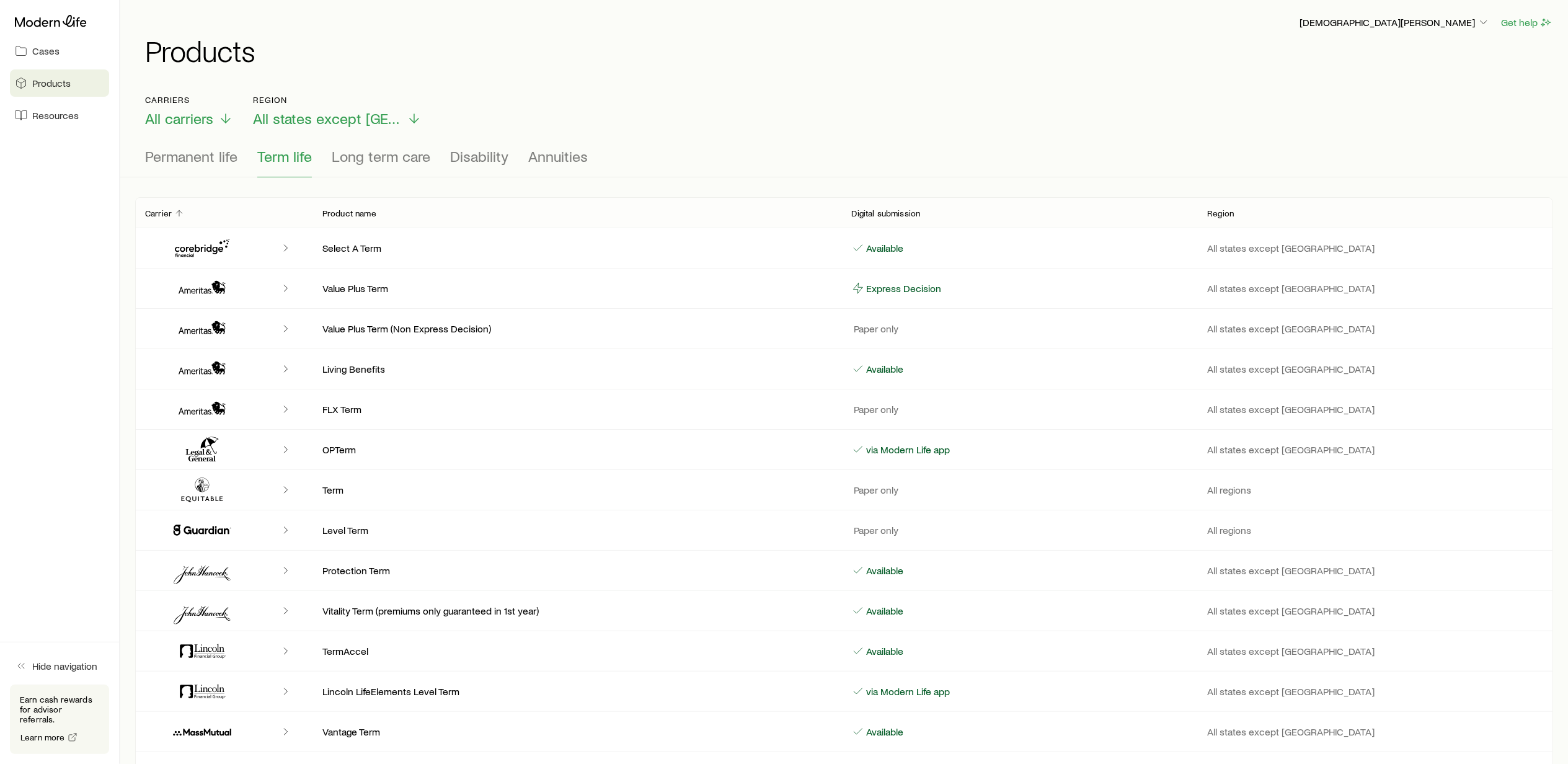
click at [204, 246] on icon "Client cases" at bounding box center [202, 248] width 74 height 30
drag, startPoint x: 204, startPoint y: 246, endPoint x: 286, endPoint y: 247, distance: 82.0
click at [286, 247] on icon "Client cases" at bounding box center [286, 248] width 12 height 12
click at [332, 253] on p "Select A Term" at bounding box center [577, 248] width 510 height 12
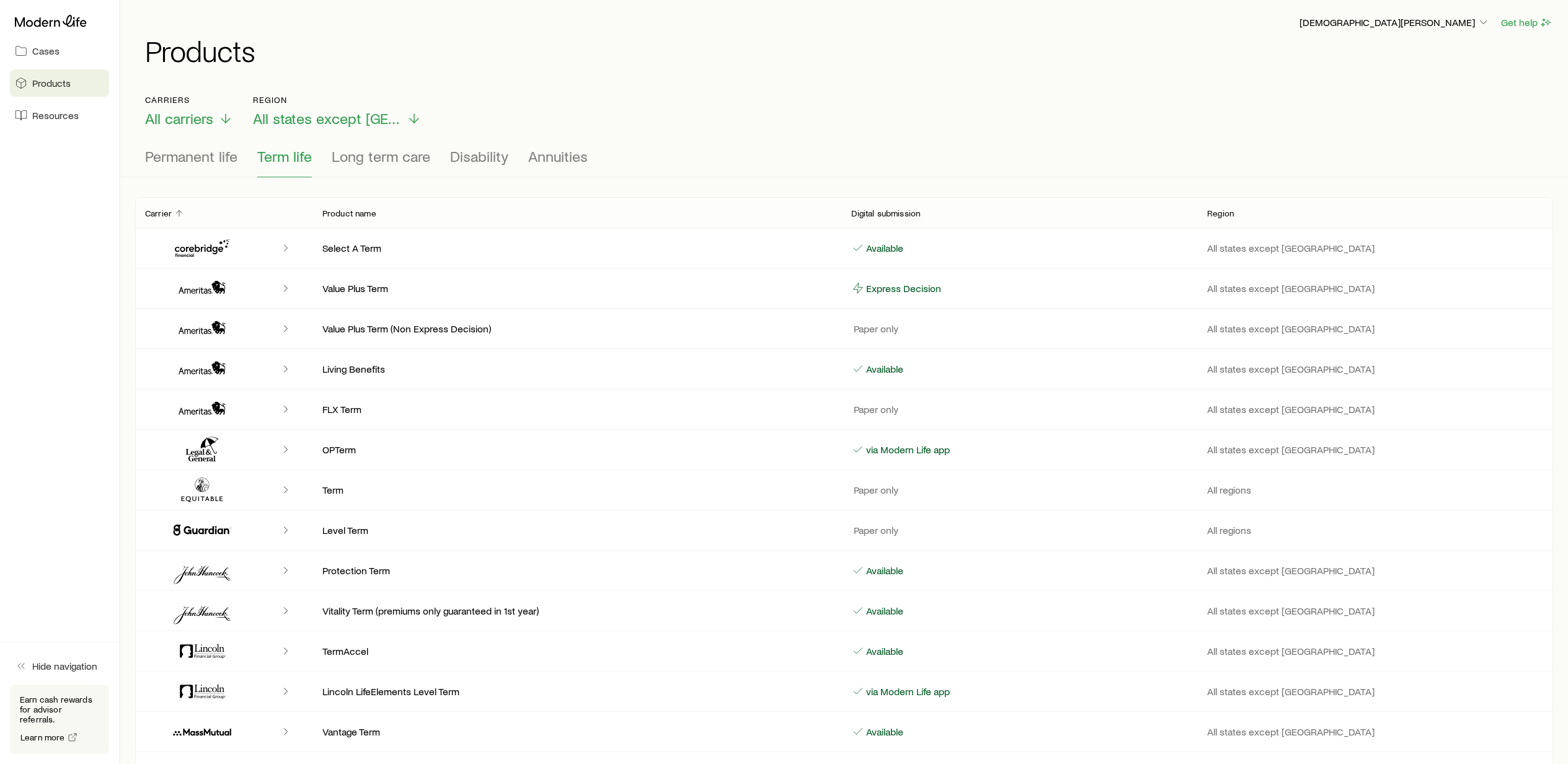
click at [549, 247] on p "Select A Term" at bounding box center [577, 248] width 510 height 12
click at [893, 247] on p "Available" at bounding box center [884, 248] width 40 height 12
click at [867, 247] on p "Available" at bounding box center [884, 248] width 40 height 12
click at [60, 115] on span "Resources" at bounding box center [55, 115] width 47 height 12
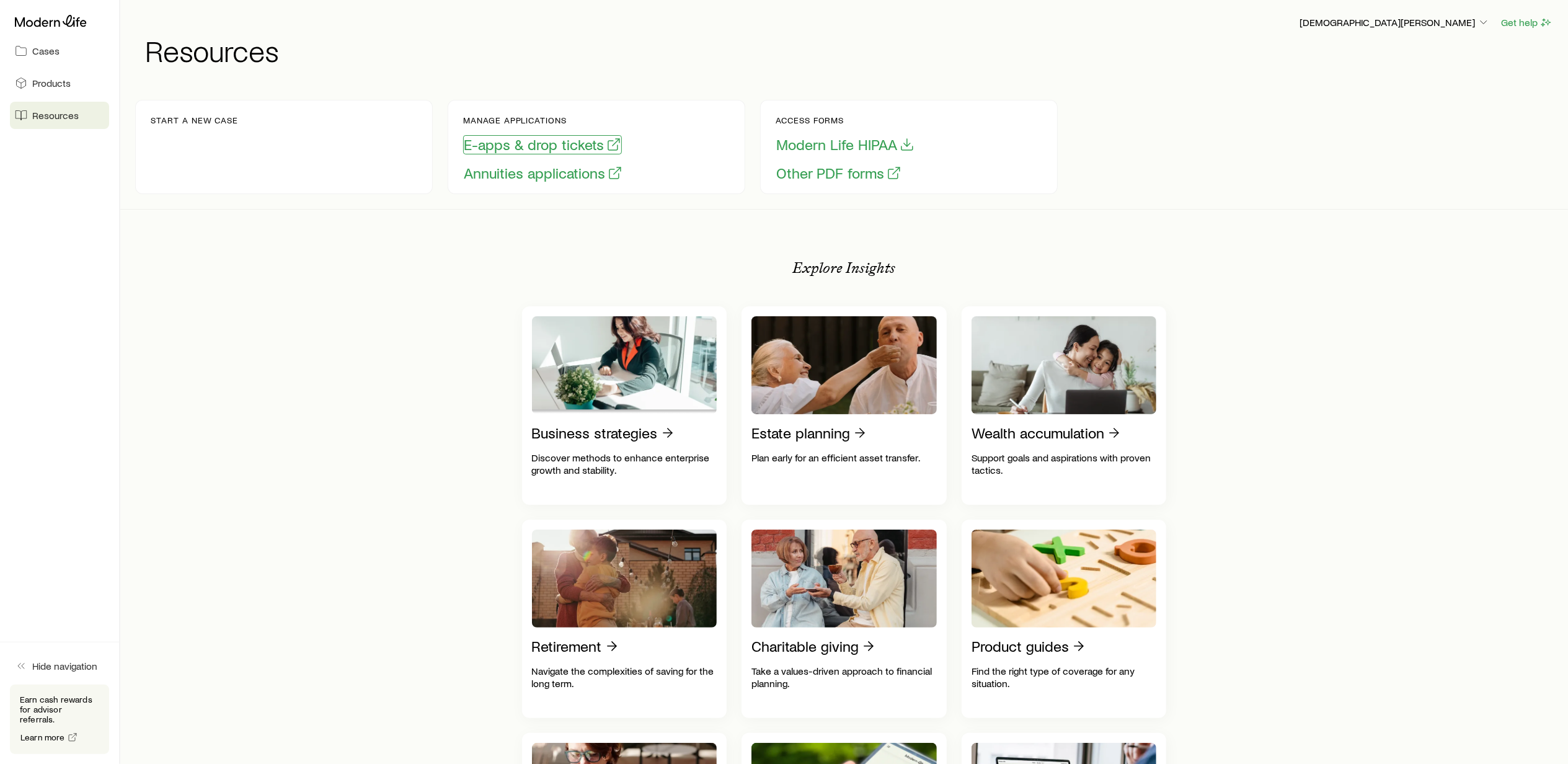
click at [504, 140] on button "E-apps & drop tickets" at bounding box center [543, 144] width 159 height 19
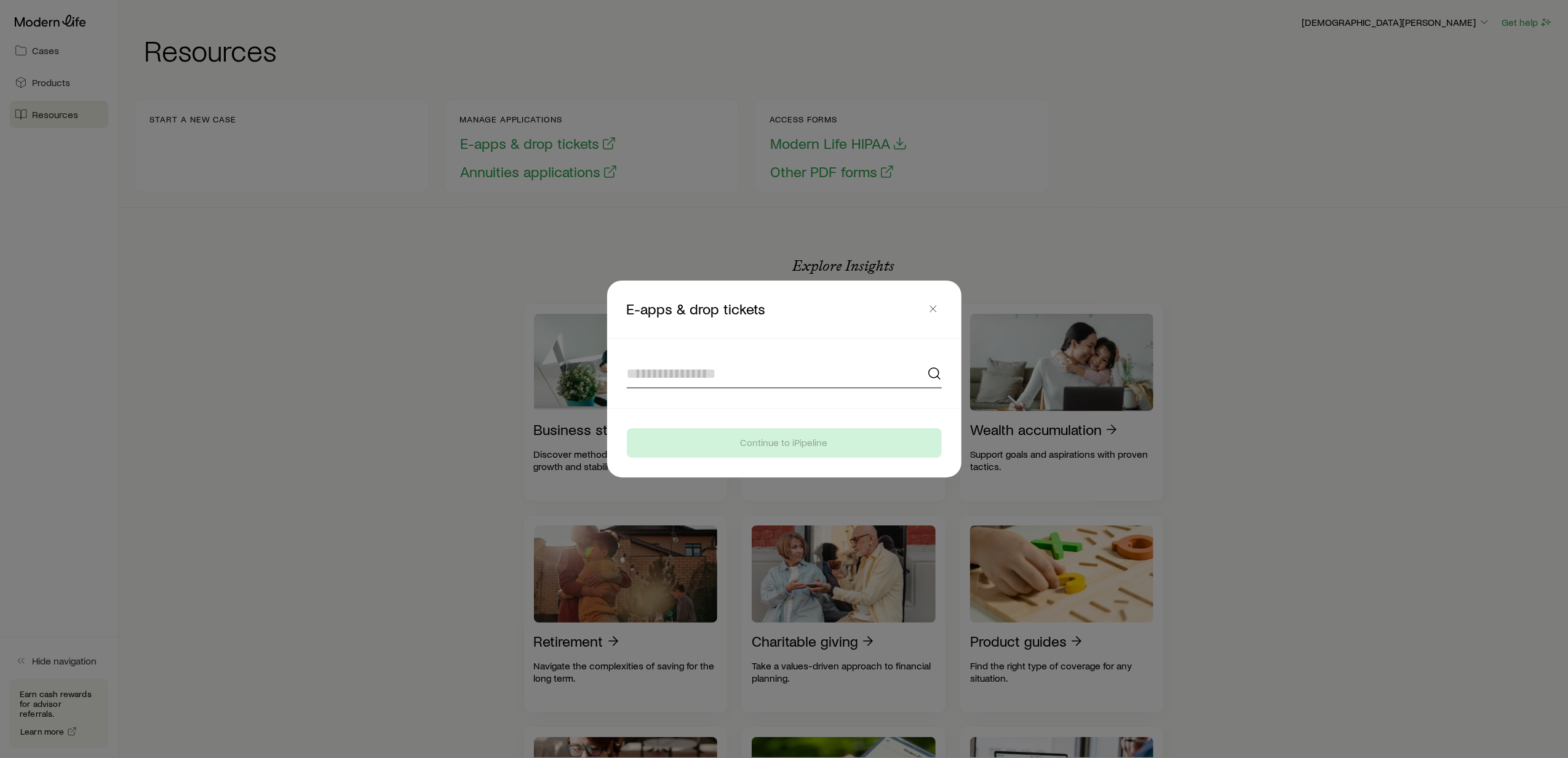
click at [667, 367] on input at bounding box center [784, 373] width 315 height 30
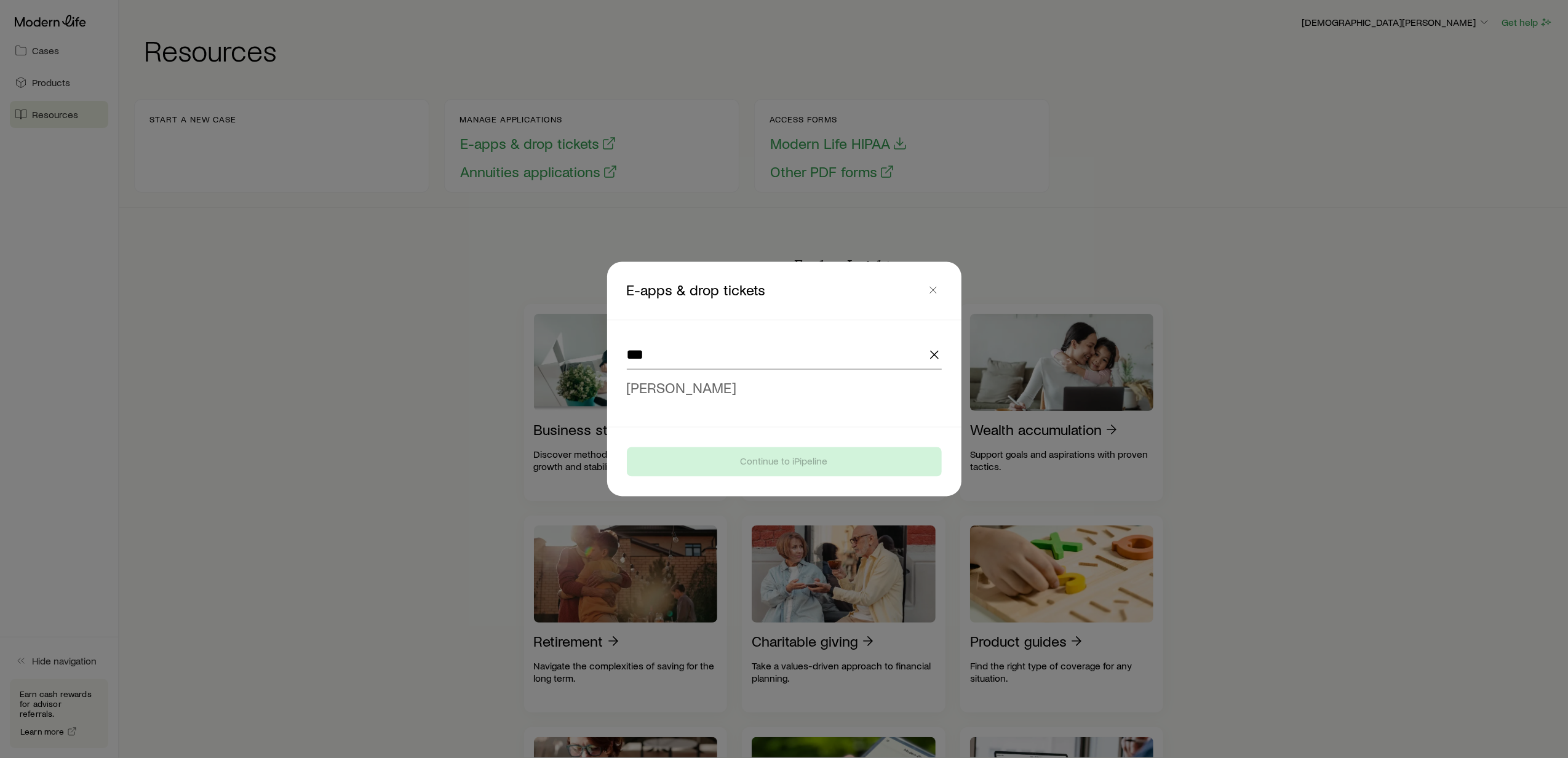
click at [660, 386] on span "[PERSON_NAME]" at bounding box center [682, 388] width 110 height 18
type input "**********"
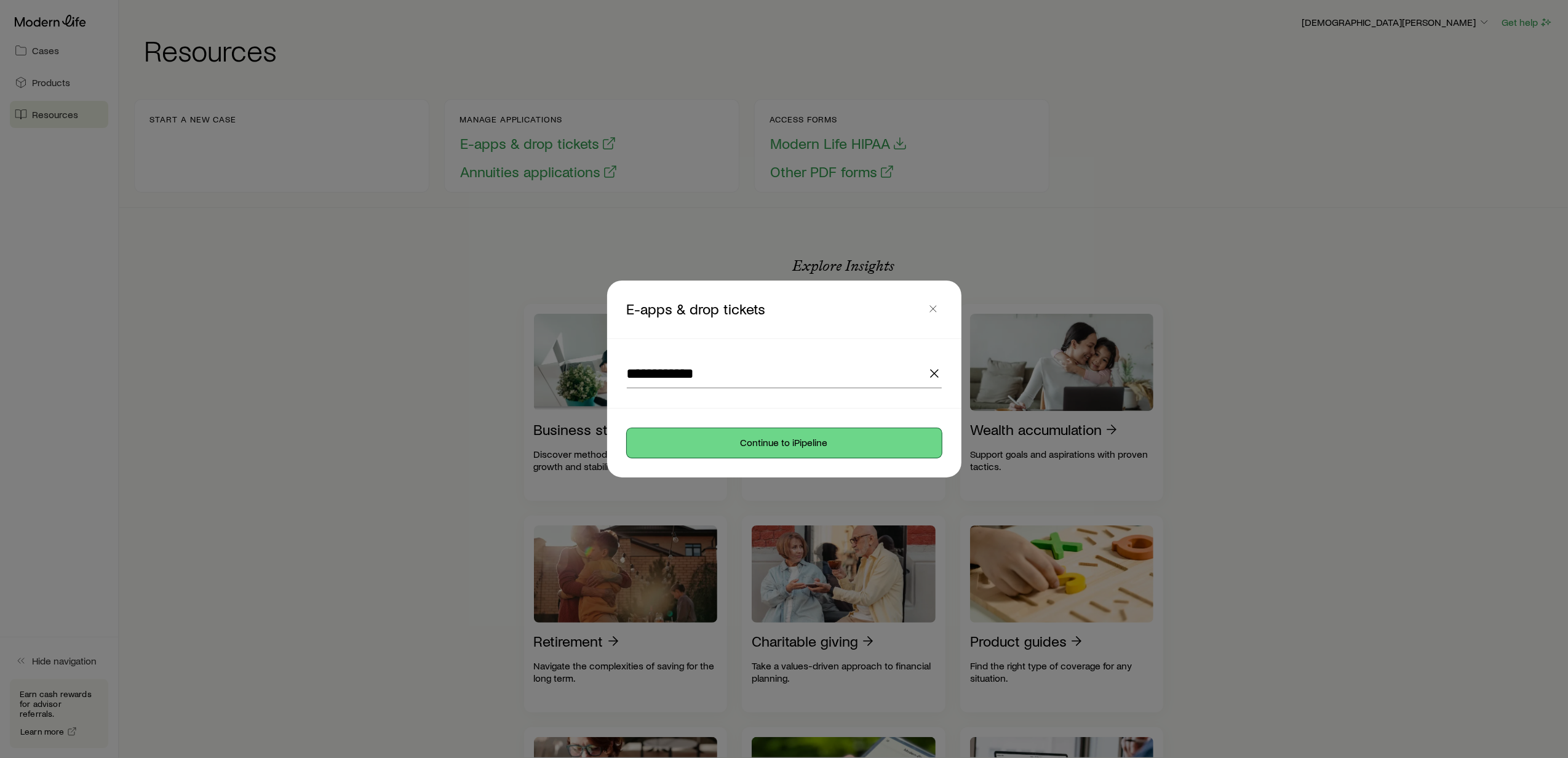
click at [751, 438] on button "Continue to iPipeline" at bounding box center [784, 443] width 315 height 30
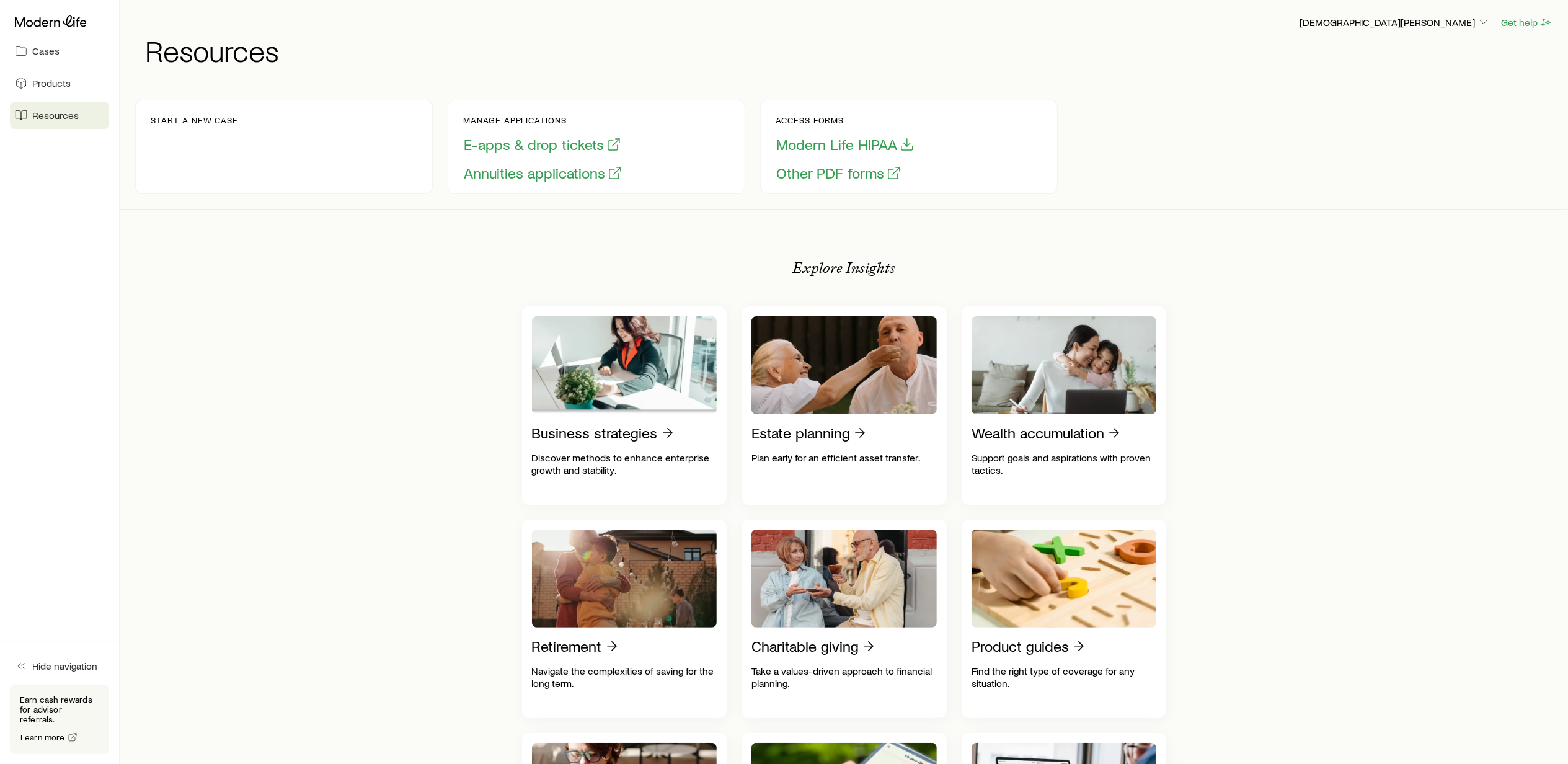
click at [50, 112] on span "Resources" at bounding box center [55, 115] width 47 height 12
drag, startPoint x: 510, startPoint y: 136, endPoint x: 514, endPoint y: 145, distance: 9.8
click at [514, 145] on button "E-apps & drop tickets" at bounding box center [543, 144] width 159 height 19
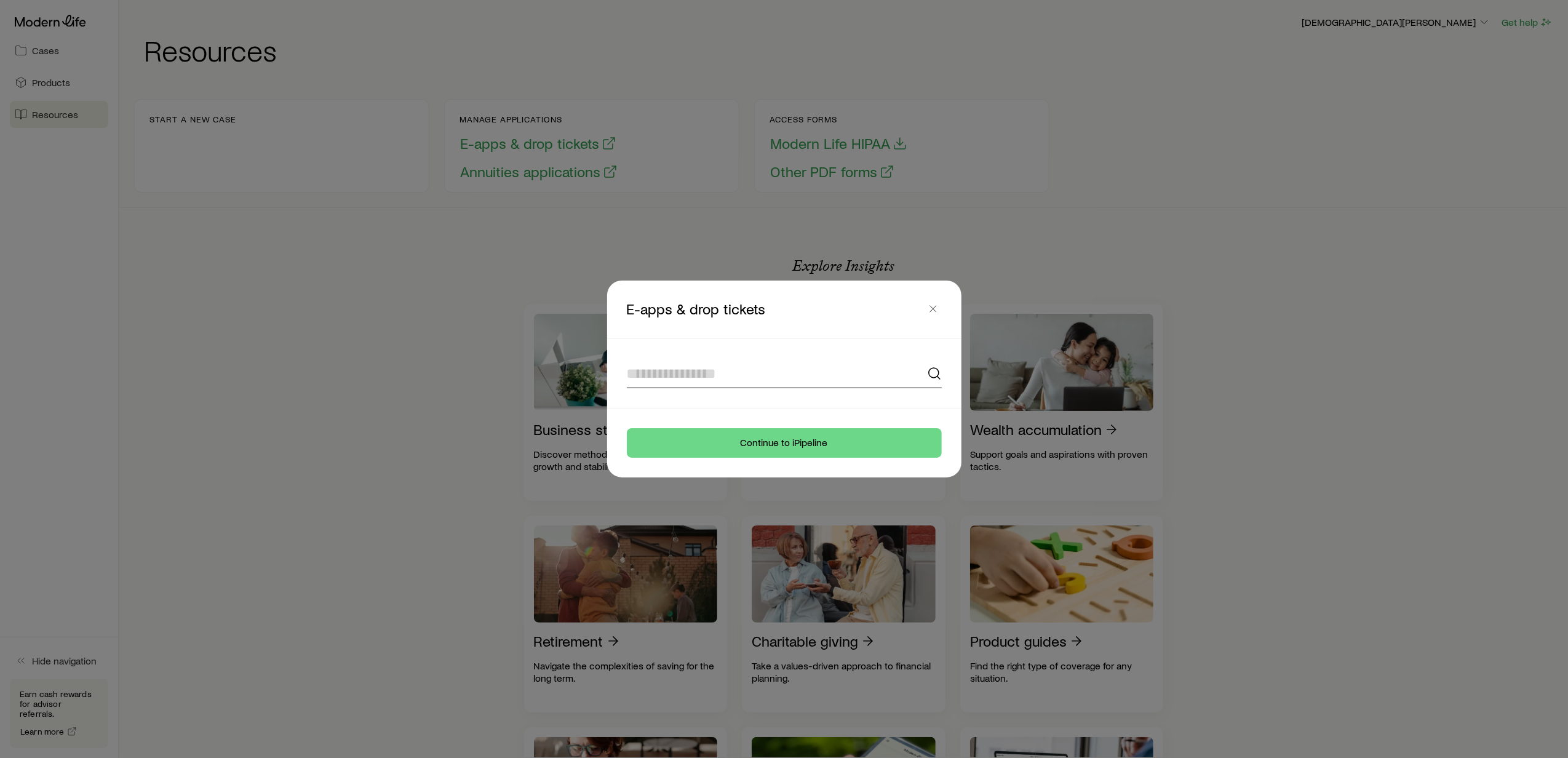
click at [652, 368] on input at bounding box center [784, 373] width 315 height 30
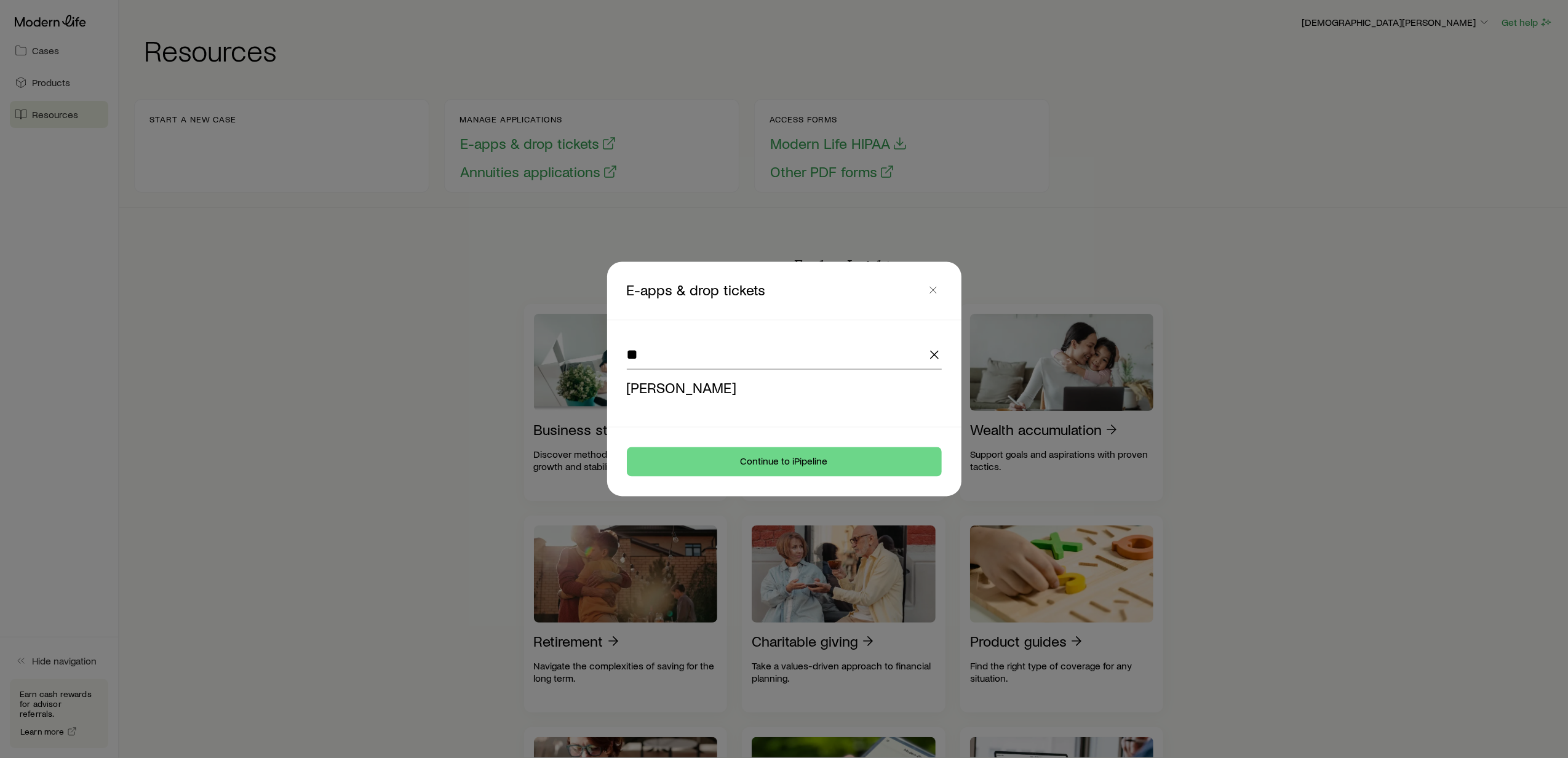
click at [683, 391] on span "[PERSON_NAME]" at bounding box center [682, 388] width 110 height 18
type input "**********"
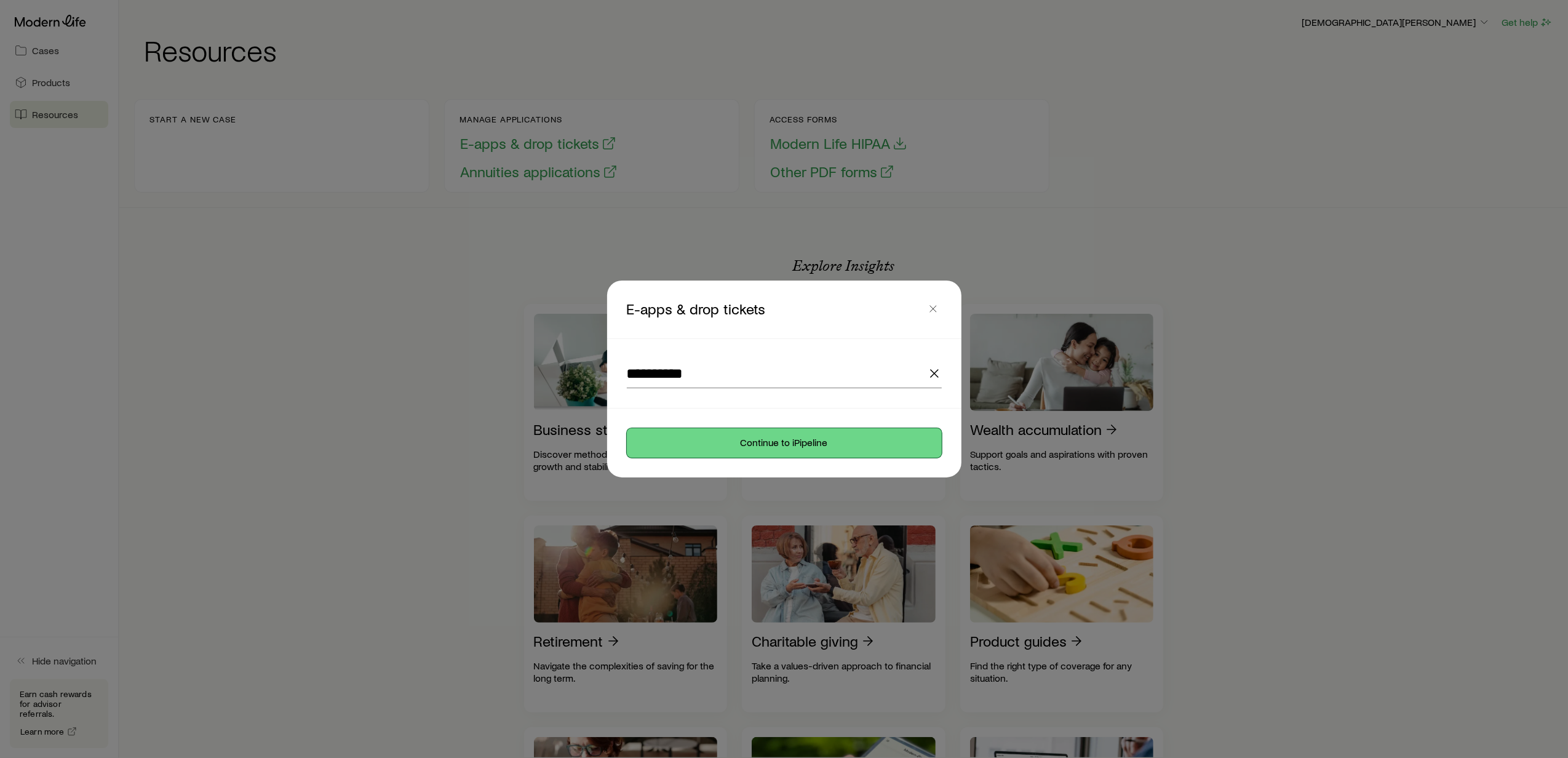
click at [735, 444] on button "Continue to iPipeline" at bounding box center [784, 443] width 315 height 30
